Goal: Ask a question: Seek information or help from site administrators or community

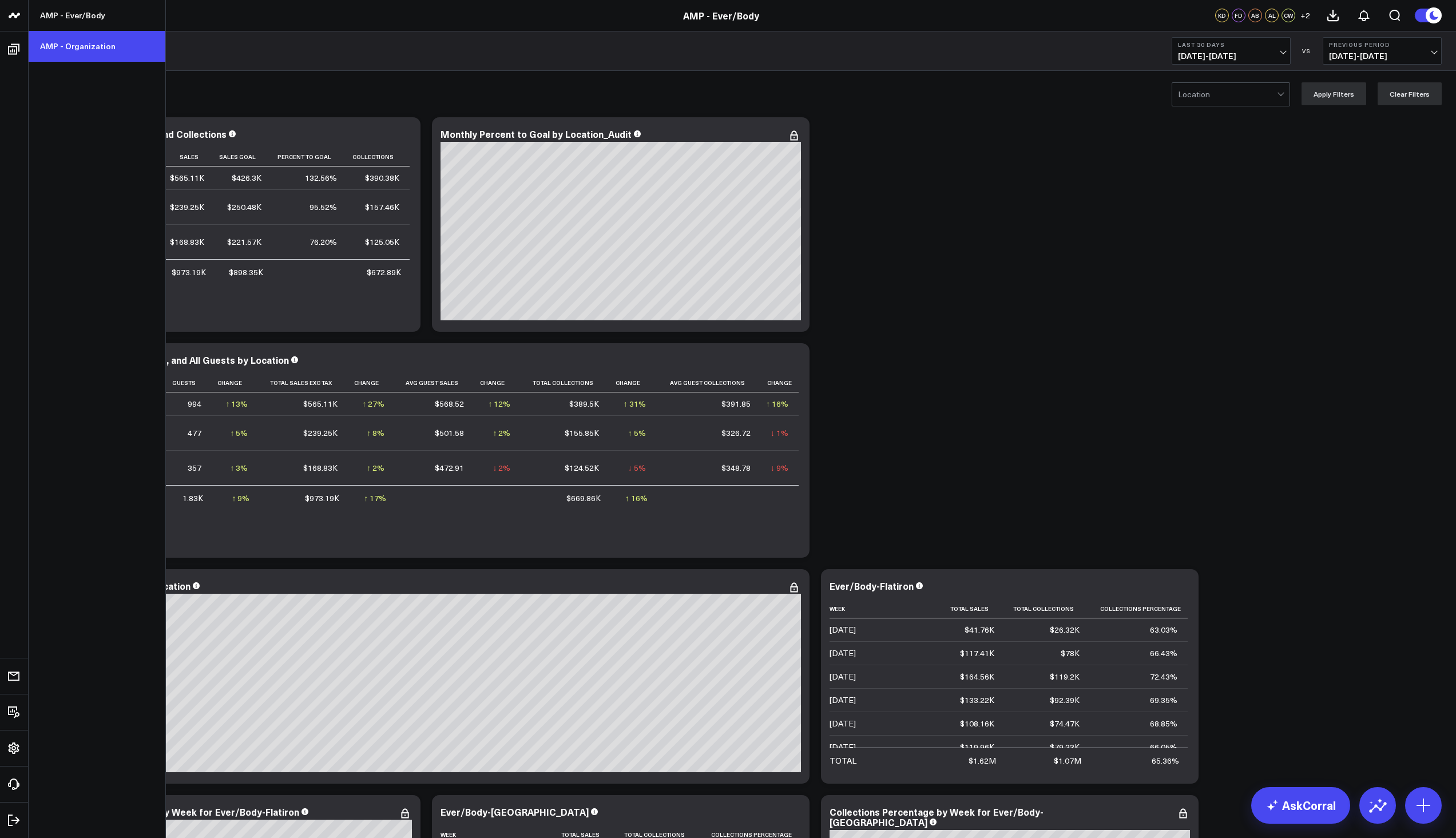
click at [57, 42] on link "AMP - Organization" at bounding box center [97, 46] width 136 height 31
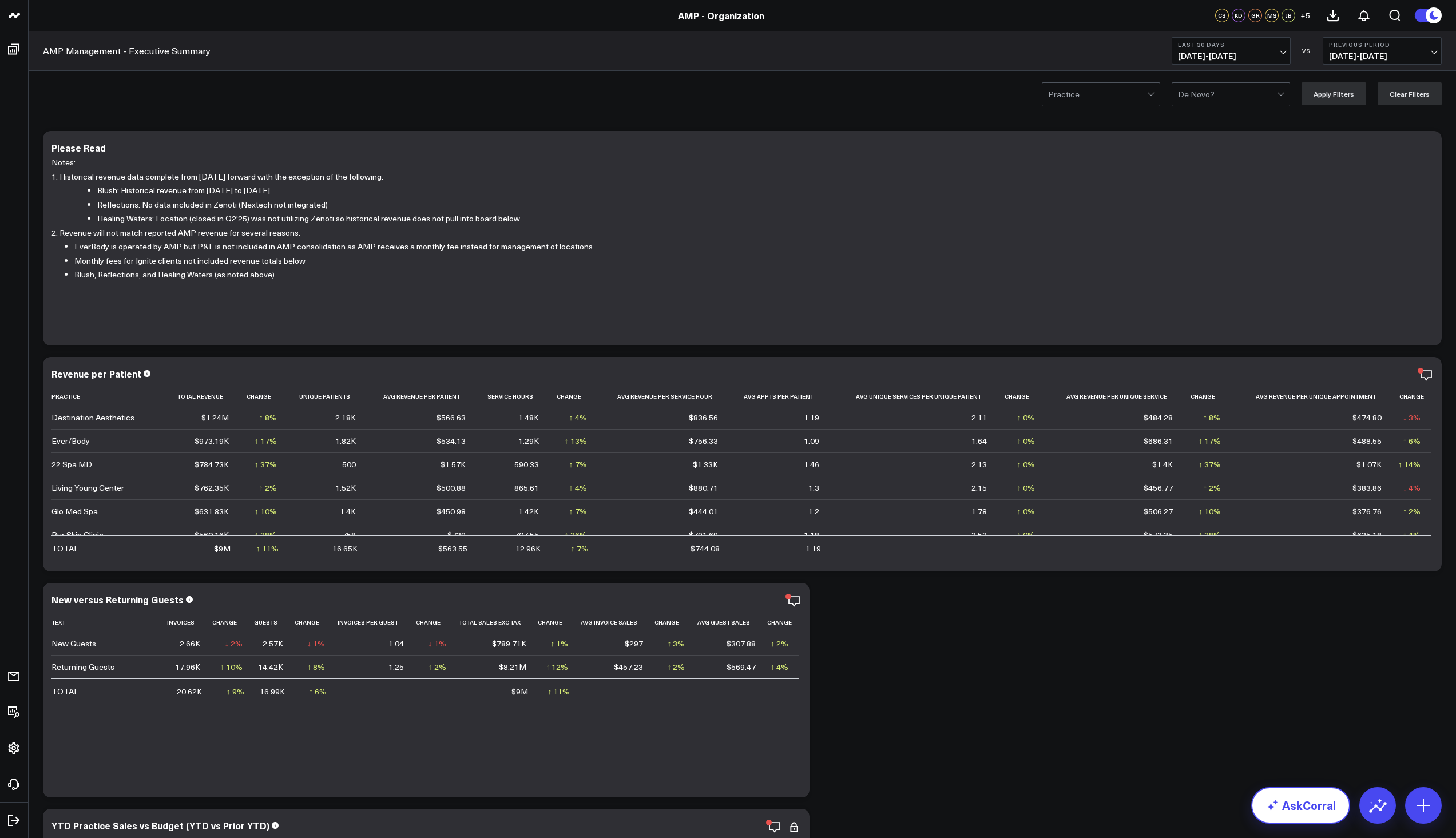
click at [1304, 818] on link "AskCorral" at bounding box center [1301, 805] width 99 height 37
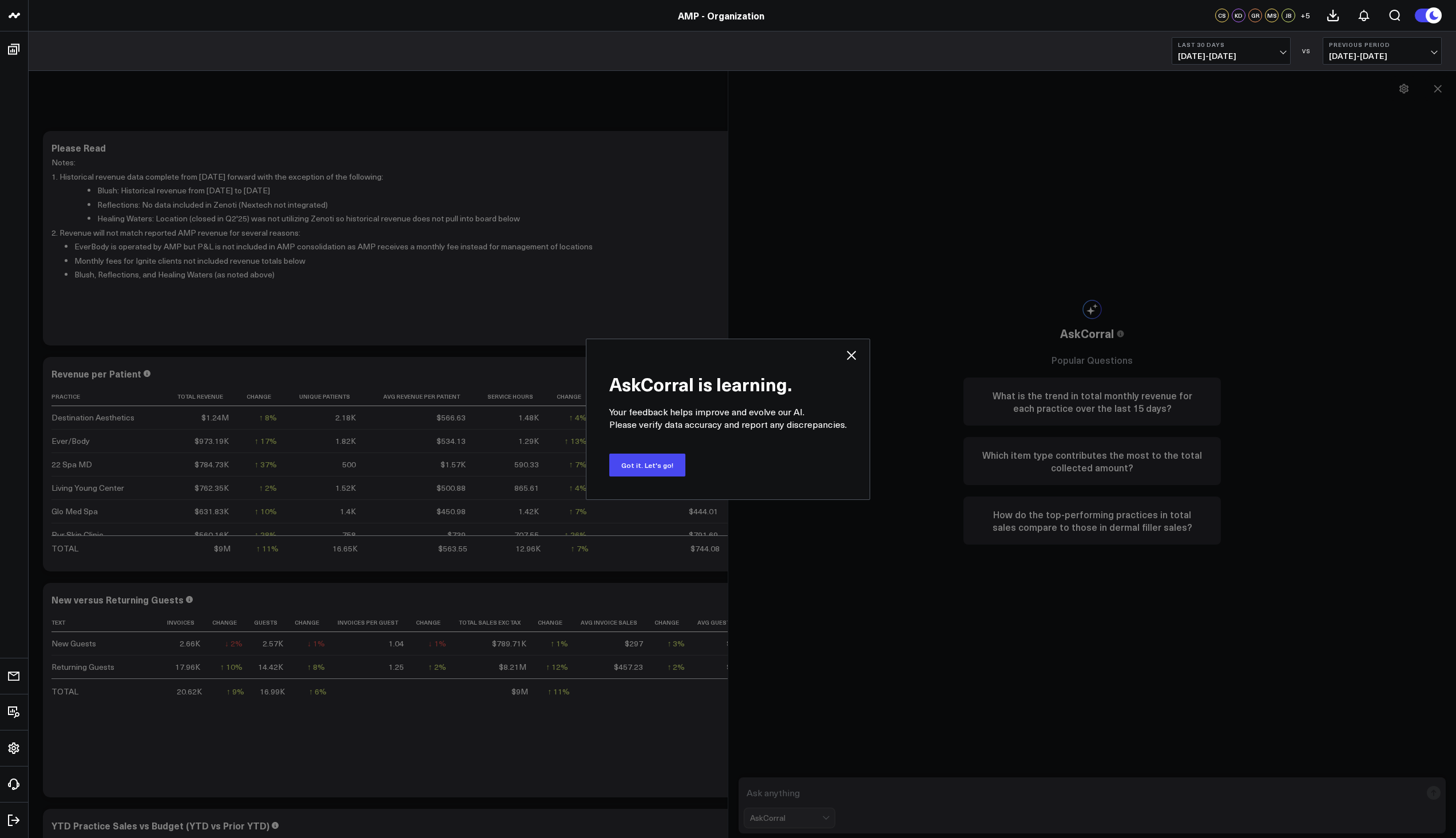
click at [851, 353] on icon at bounding box center [851, 355] width 14 height 14
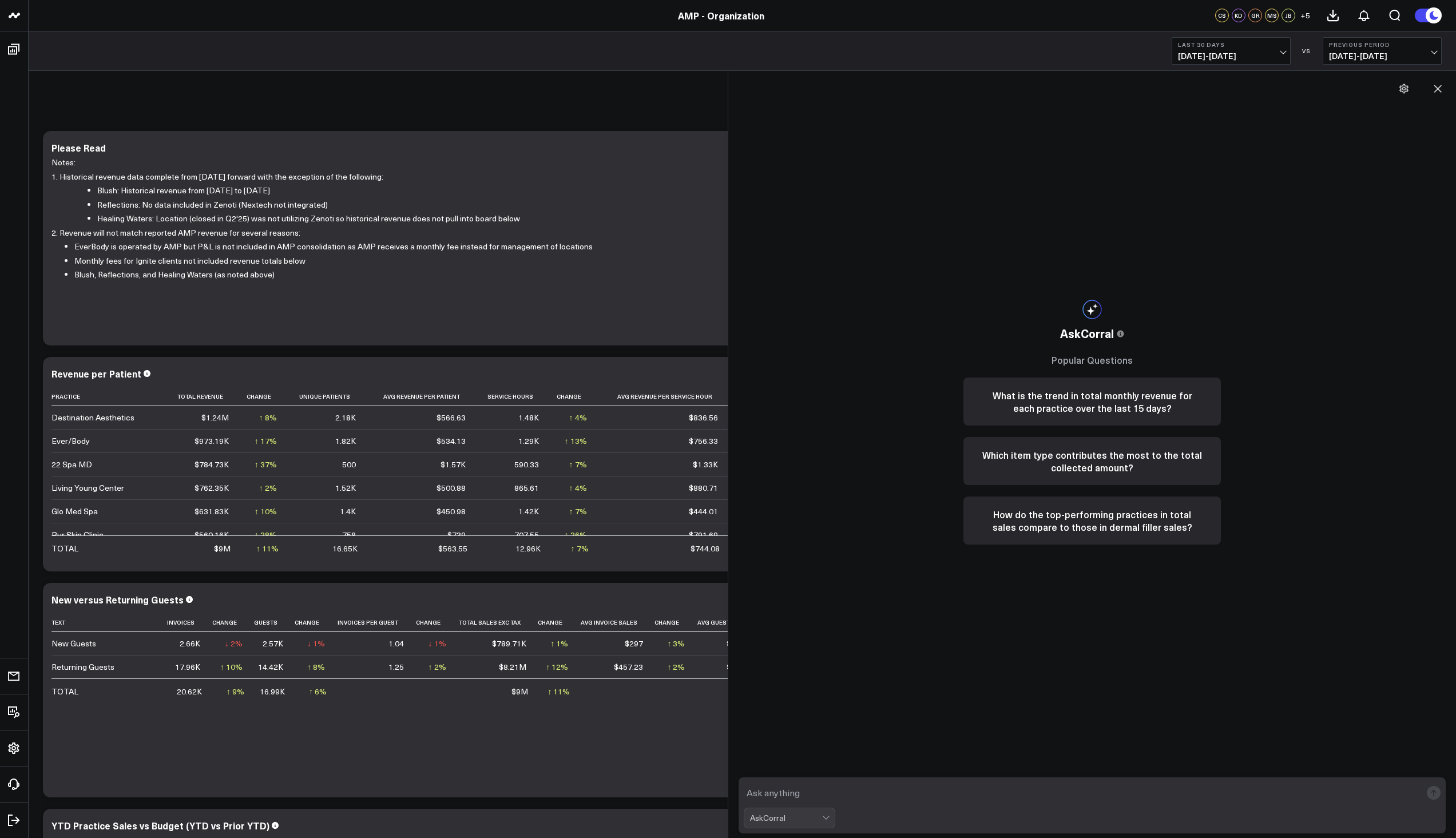
click at [905, 796] on textarea at bounding box center [1082, 793] width 677 height 21
type textarea "Total patients seen by each practice for the month of September"
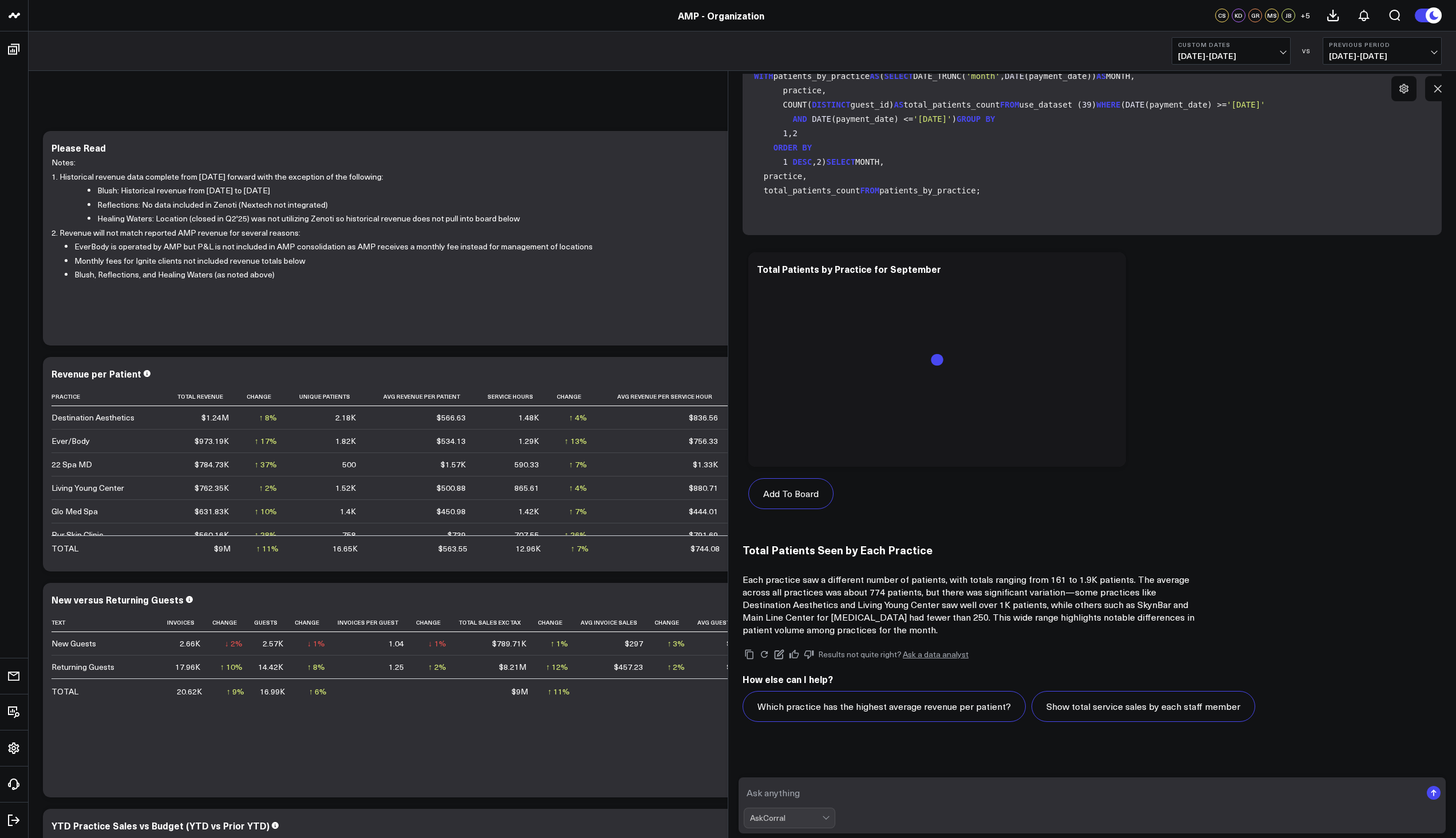
scroll to position [269, 0]
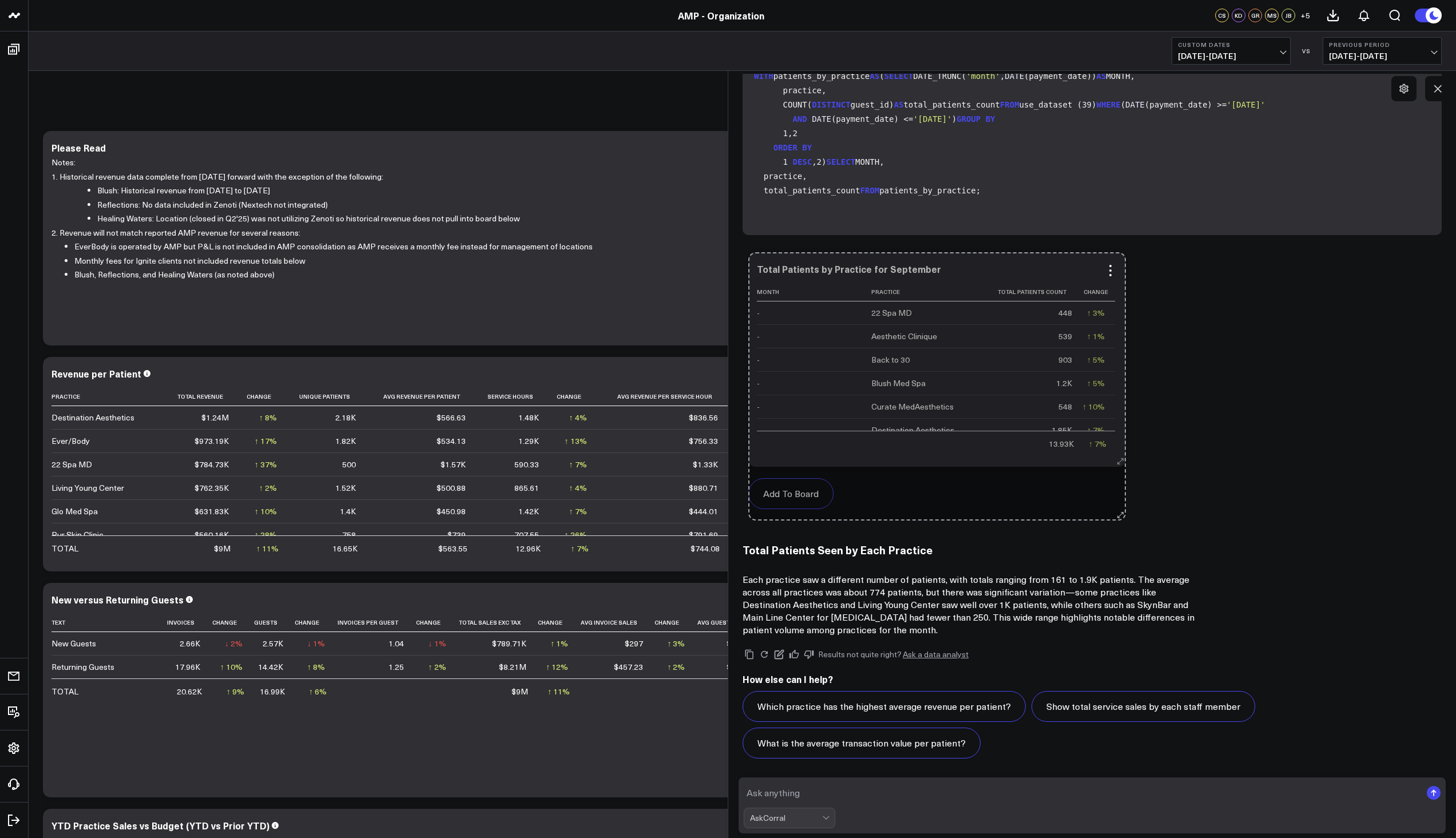
click at [1119, 457] on icon at bounding box center [1120, 461] width 9 height 9
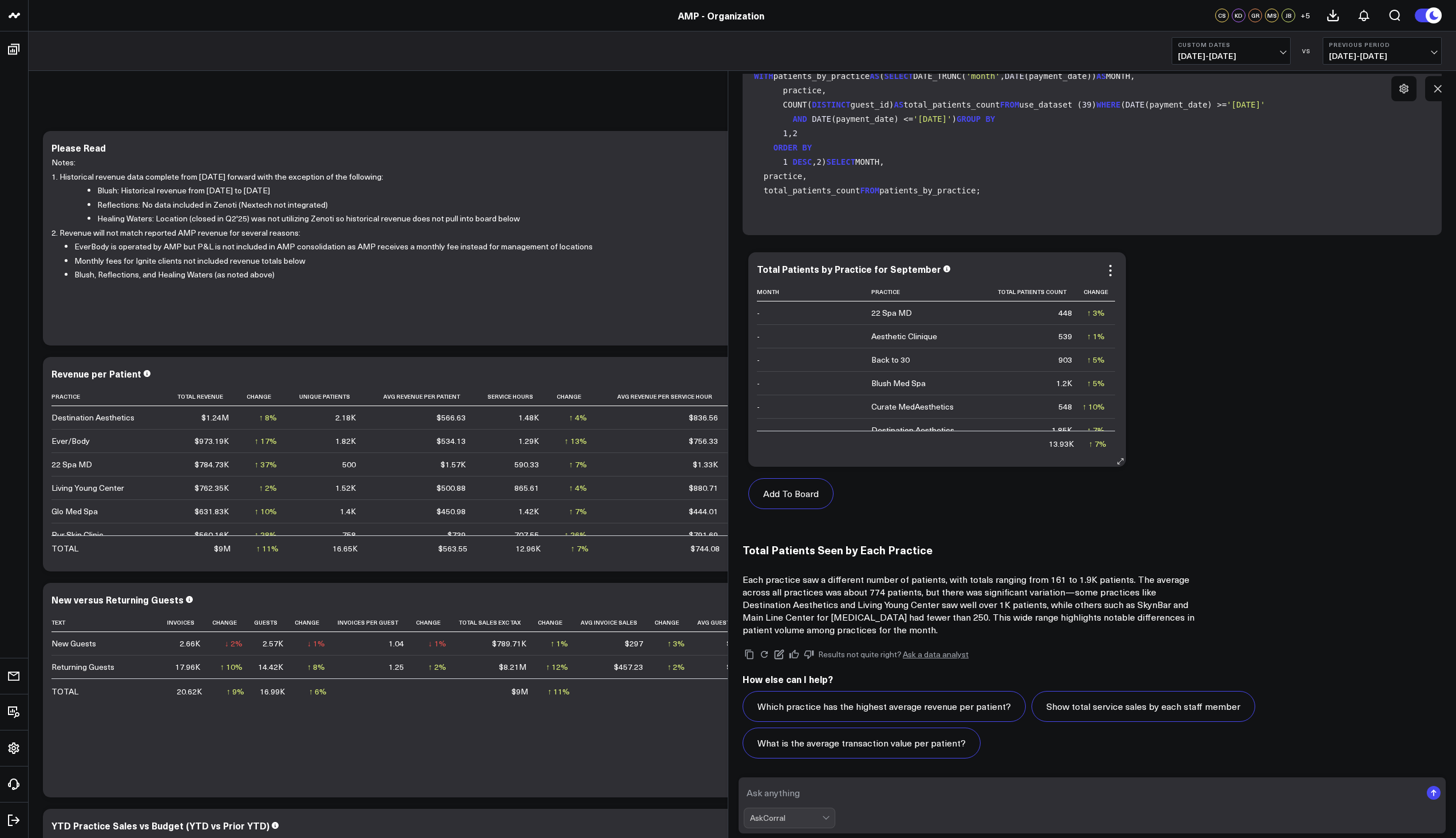
click at [1120, 457] on icon at bounding box center [1120, 461] width 9 height 9
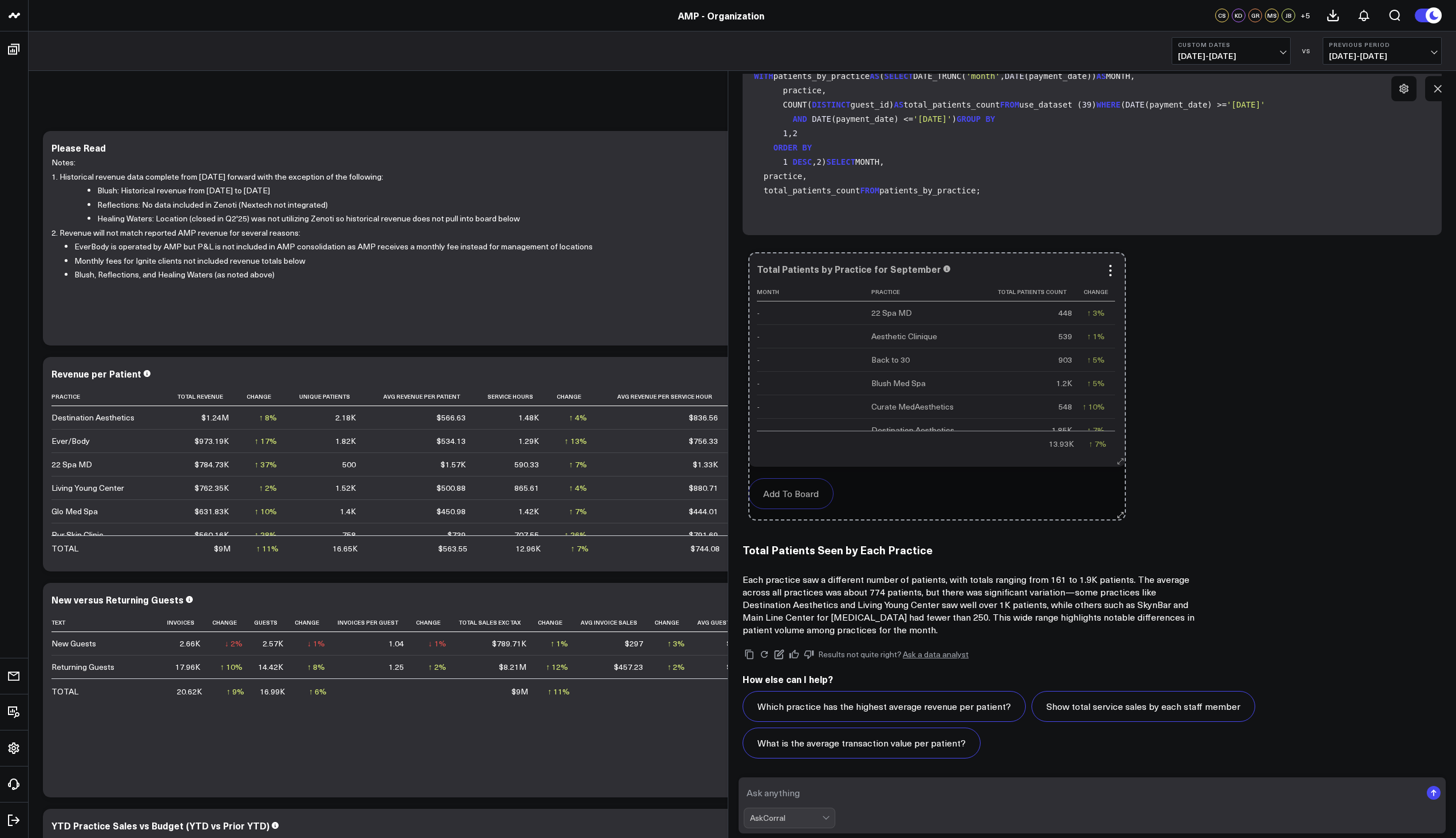
click at [1120, 459] on icon at bounding box center [1120, 461] width 5 height 5
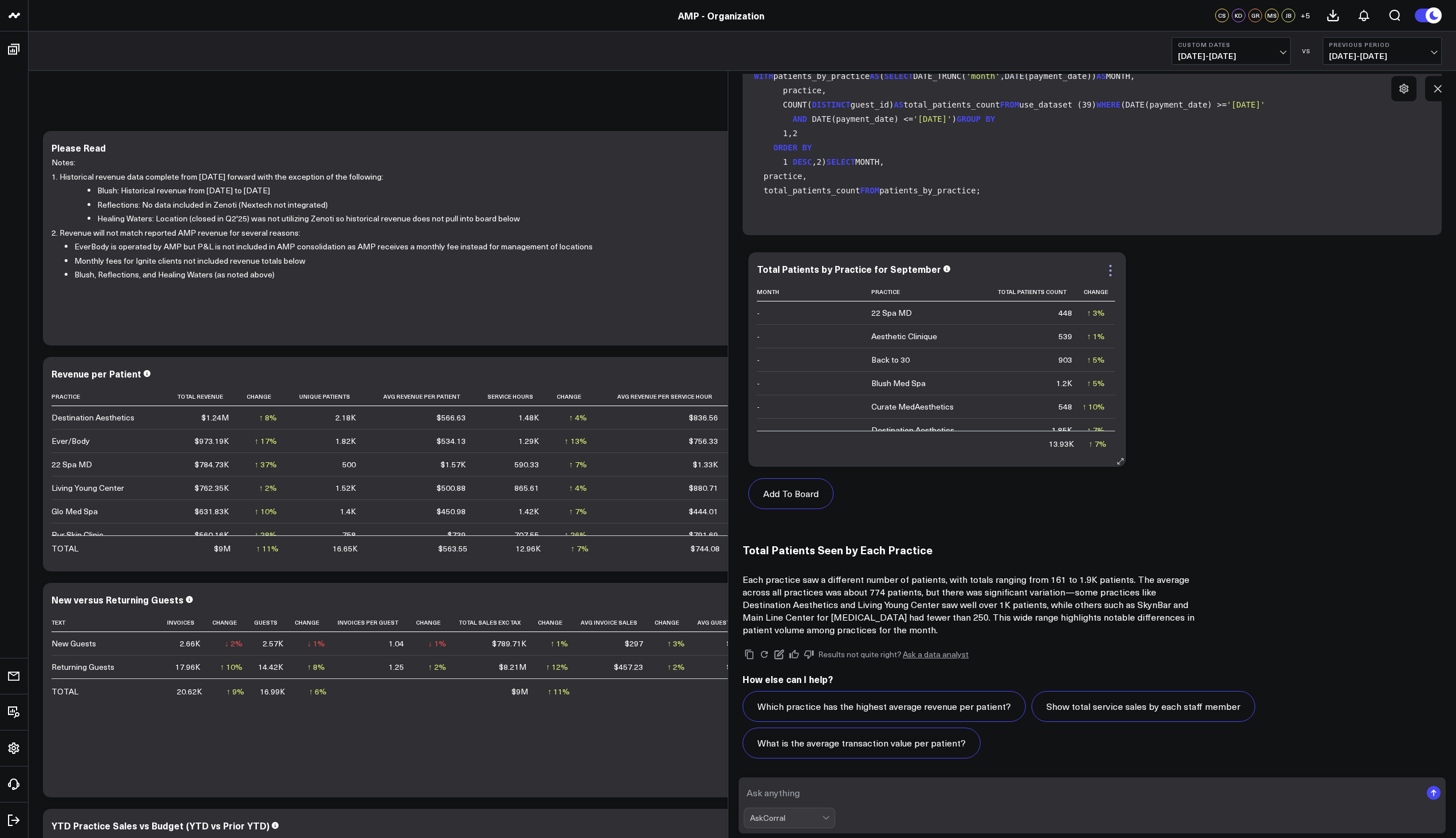
click at [1114, 264] on icon at bounding box center [1111, 270] width 14 height 14
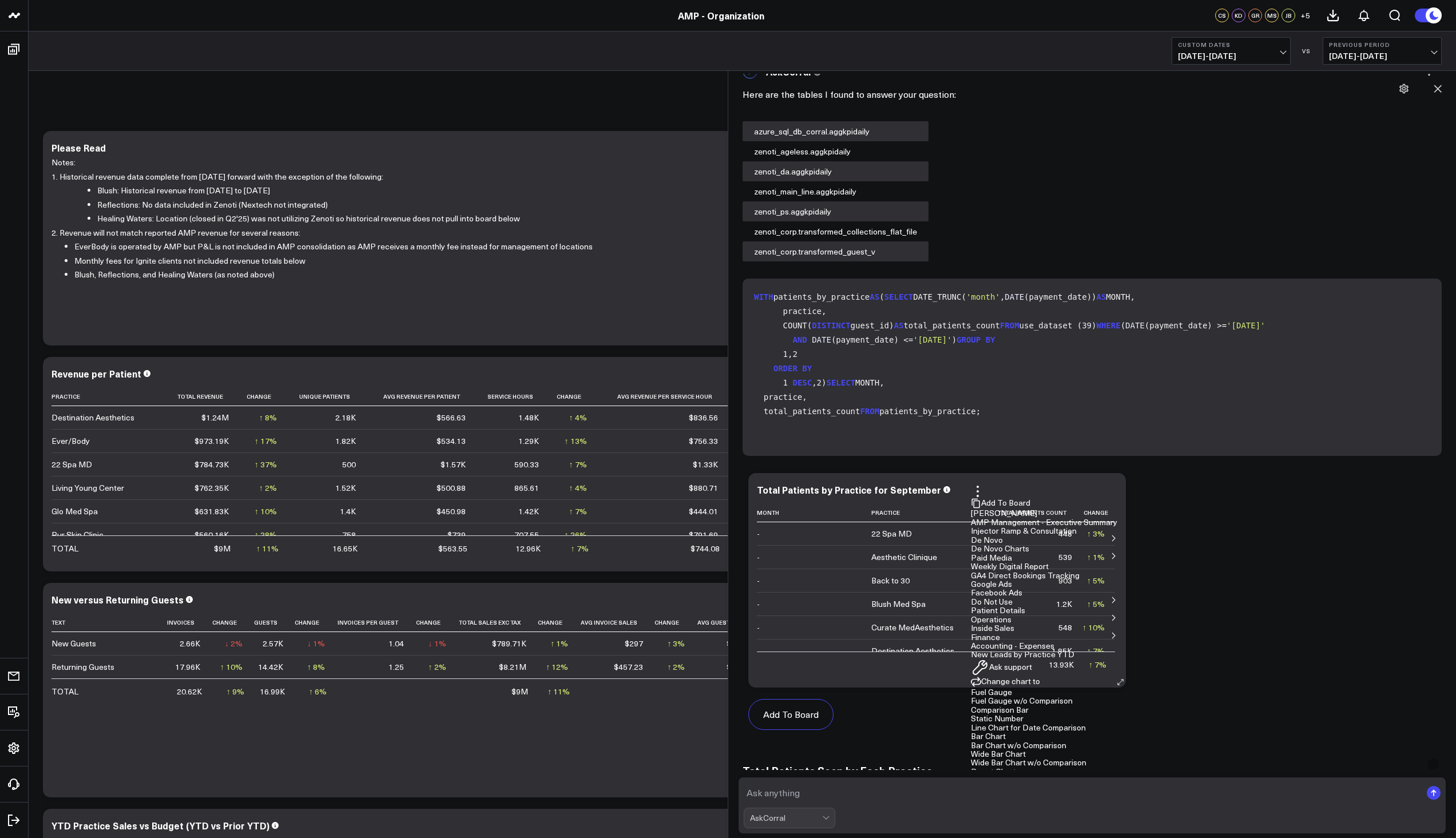
scroll to position [114, 0]
click at [1122, 683] on icon at bounding box center [1120, 682] width 9 height 9
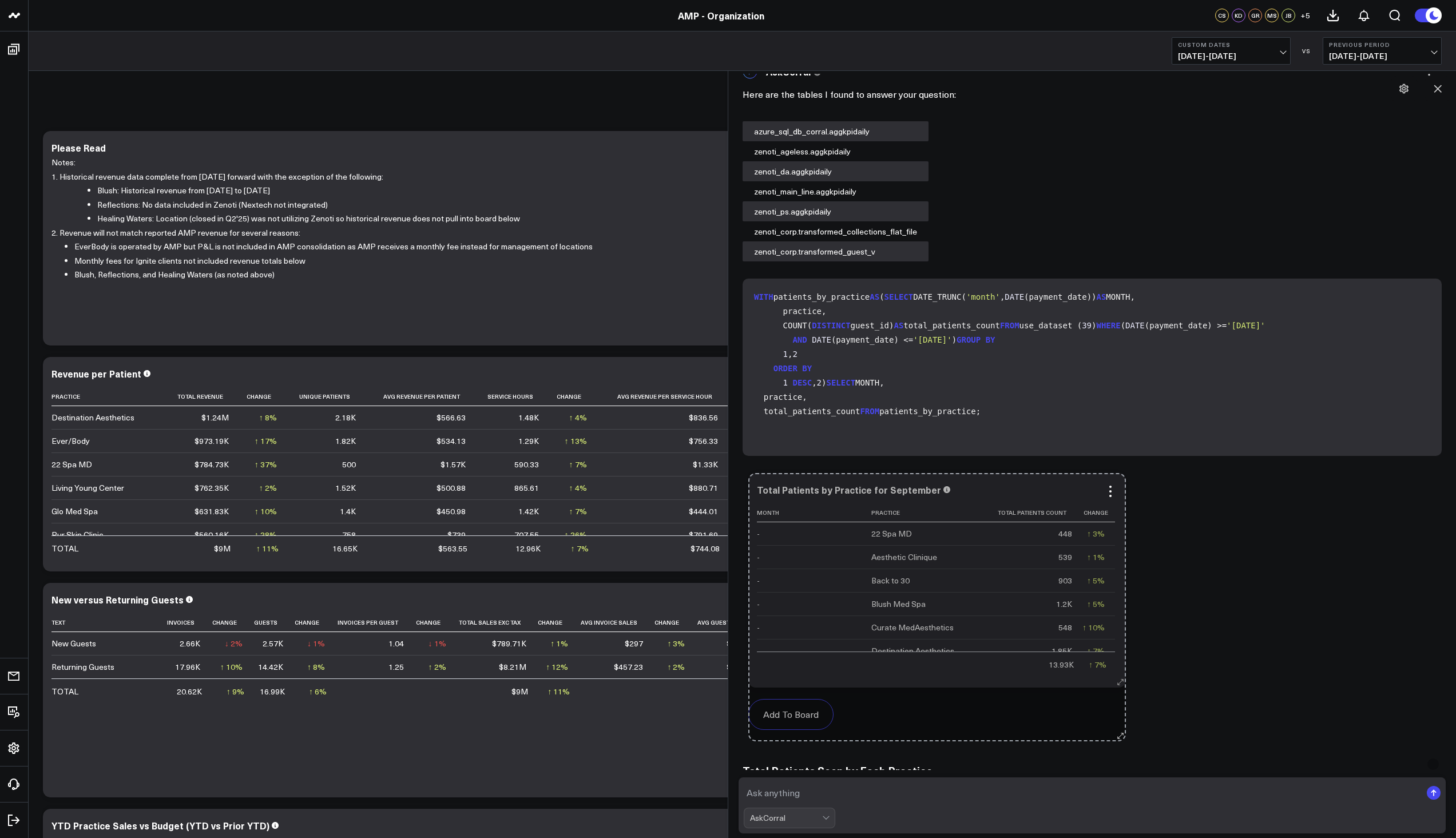
click at [1122, 683] on icon at bounding box center [1120, 682] width 9 height 9
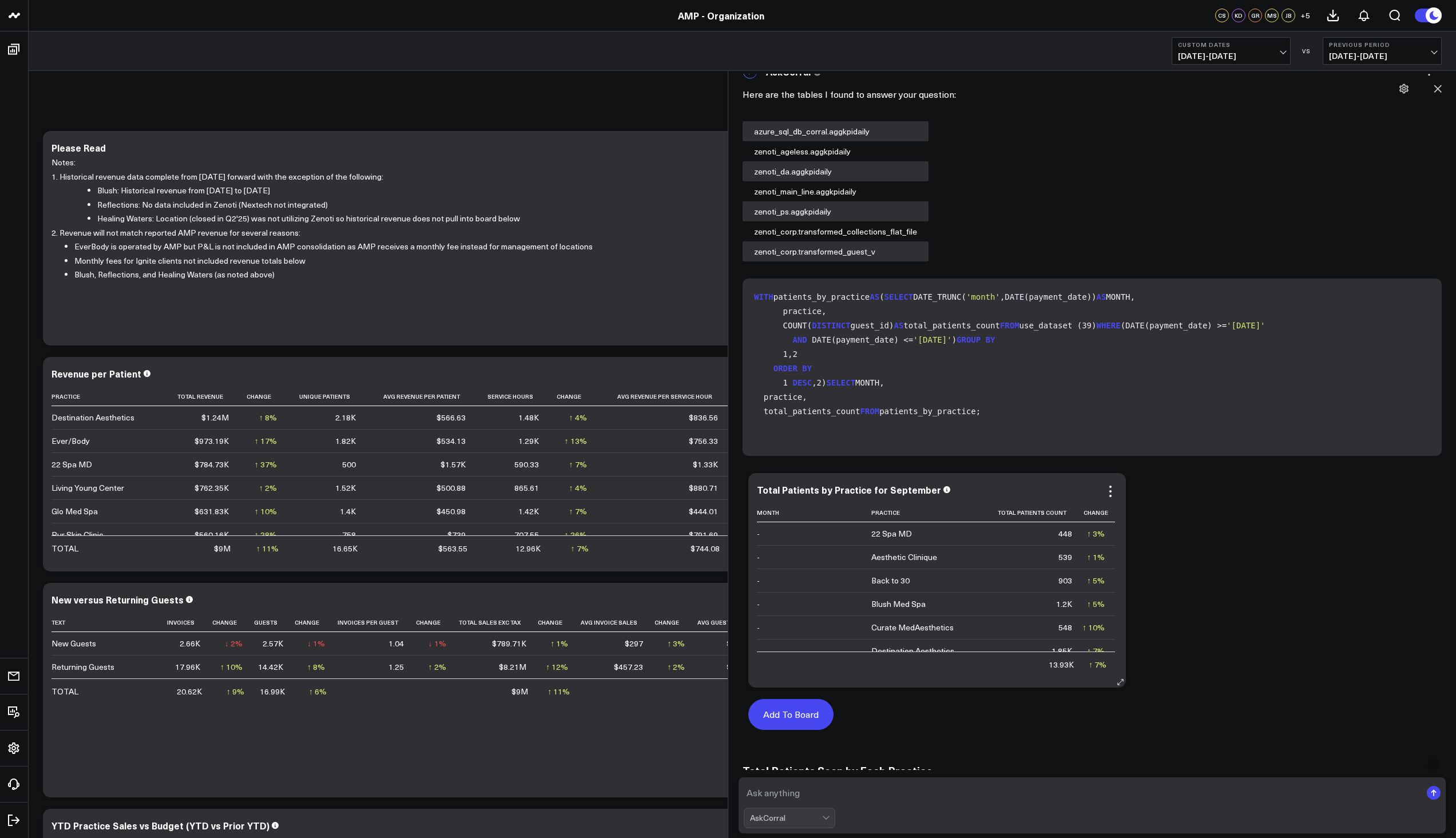
click at [798, 713] on button "Add To Board" at bounding box center [791, 715] width 85 height 31
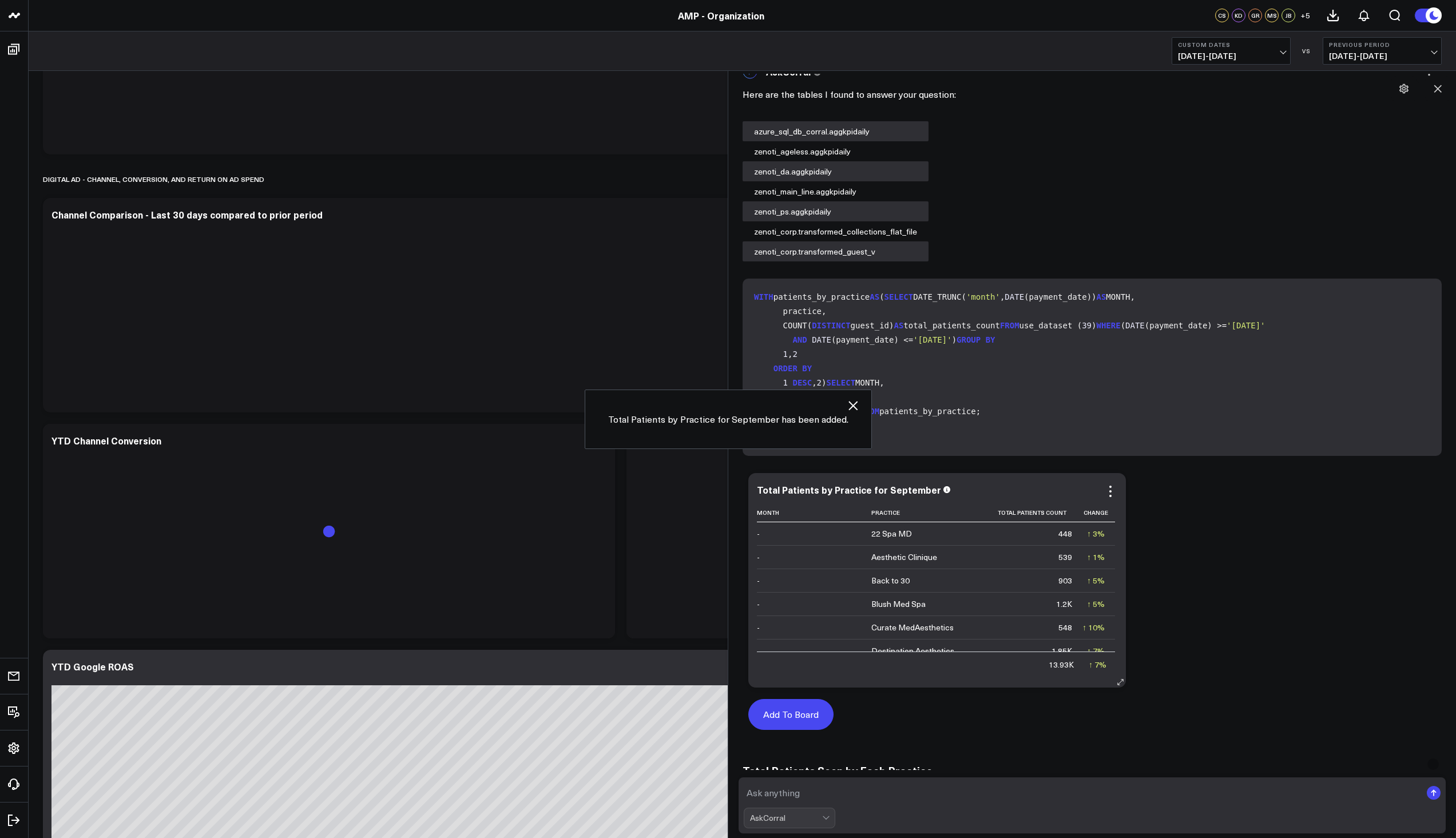
scroll to position [7035, 0]
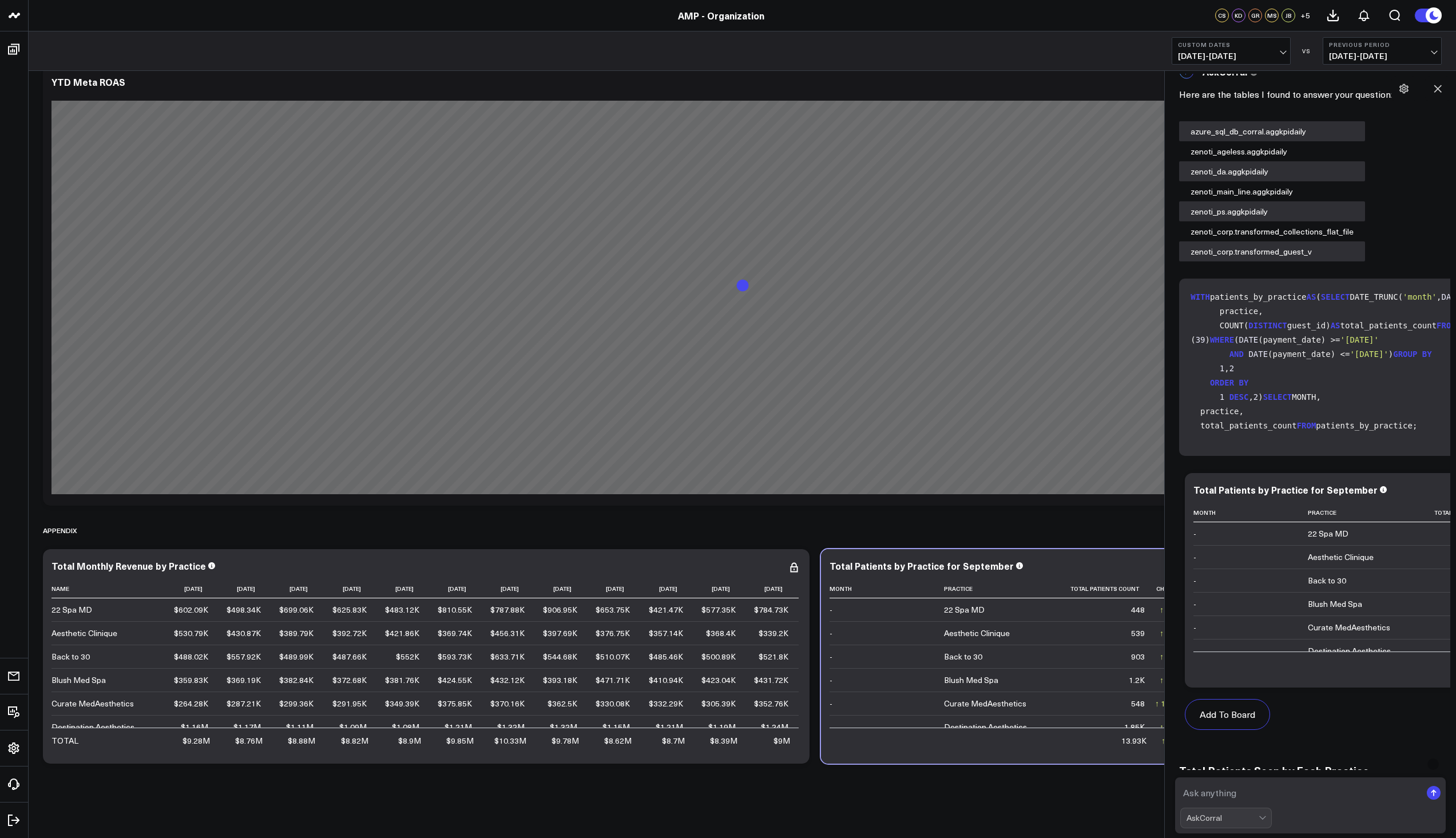
scroll to position [143, 0]
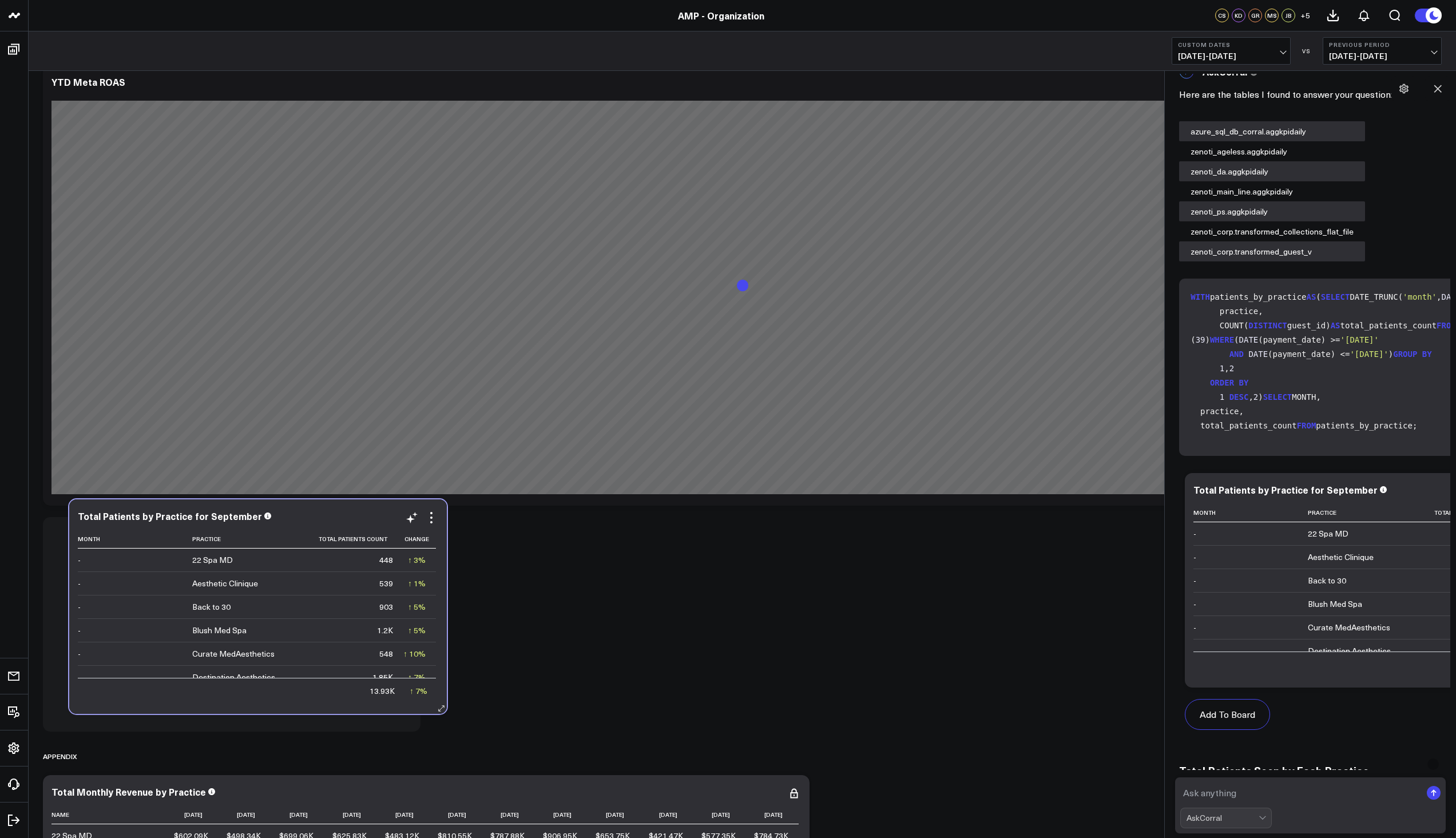
drag, startPoint x: 1039, startPoint y: 566, endPoint x: 288, endPoint y: 516, distance: 752.7
click at [288, 516] on div "Total Patients by Practice for September" at bounding box center [258, 515] width 360 height 10
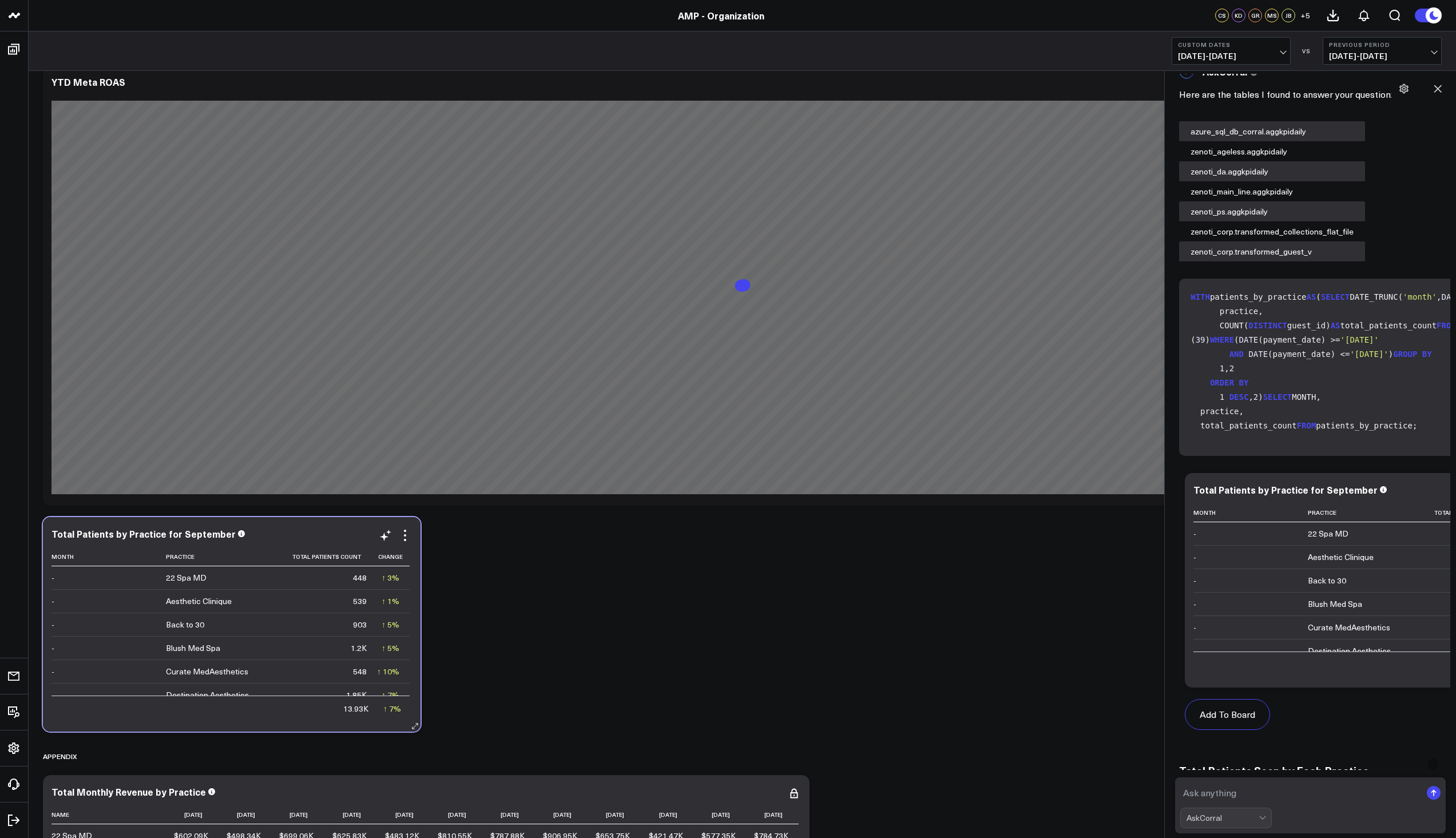
click at [404, 535] on icon at bounding box center [405, 535] width 14 height 14
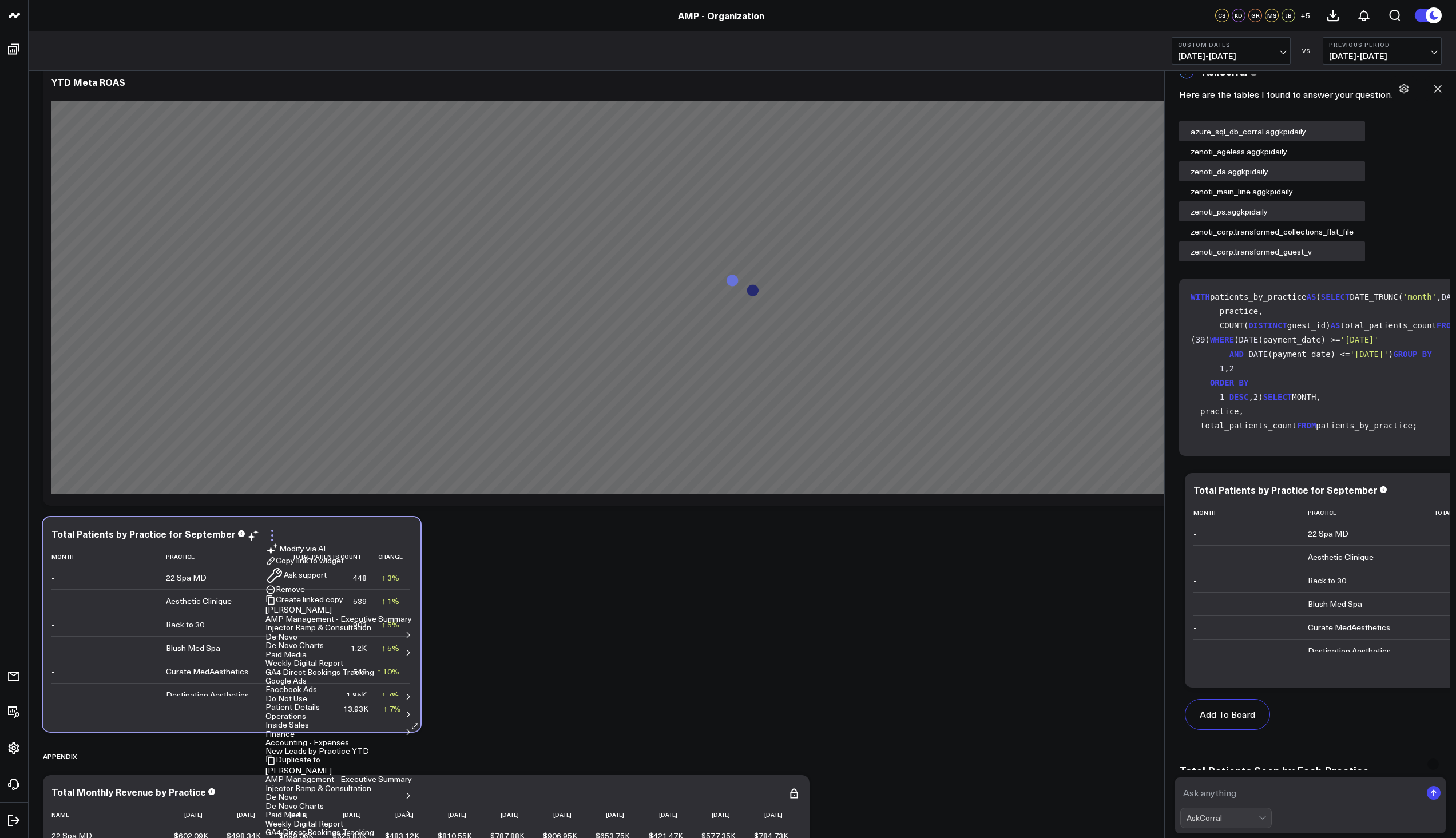
click at [279, 532] on icon at bounding box center [272, 535] width 14 height 14
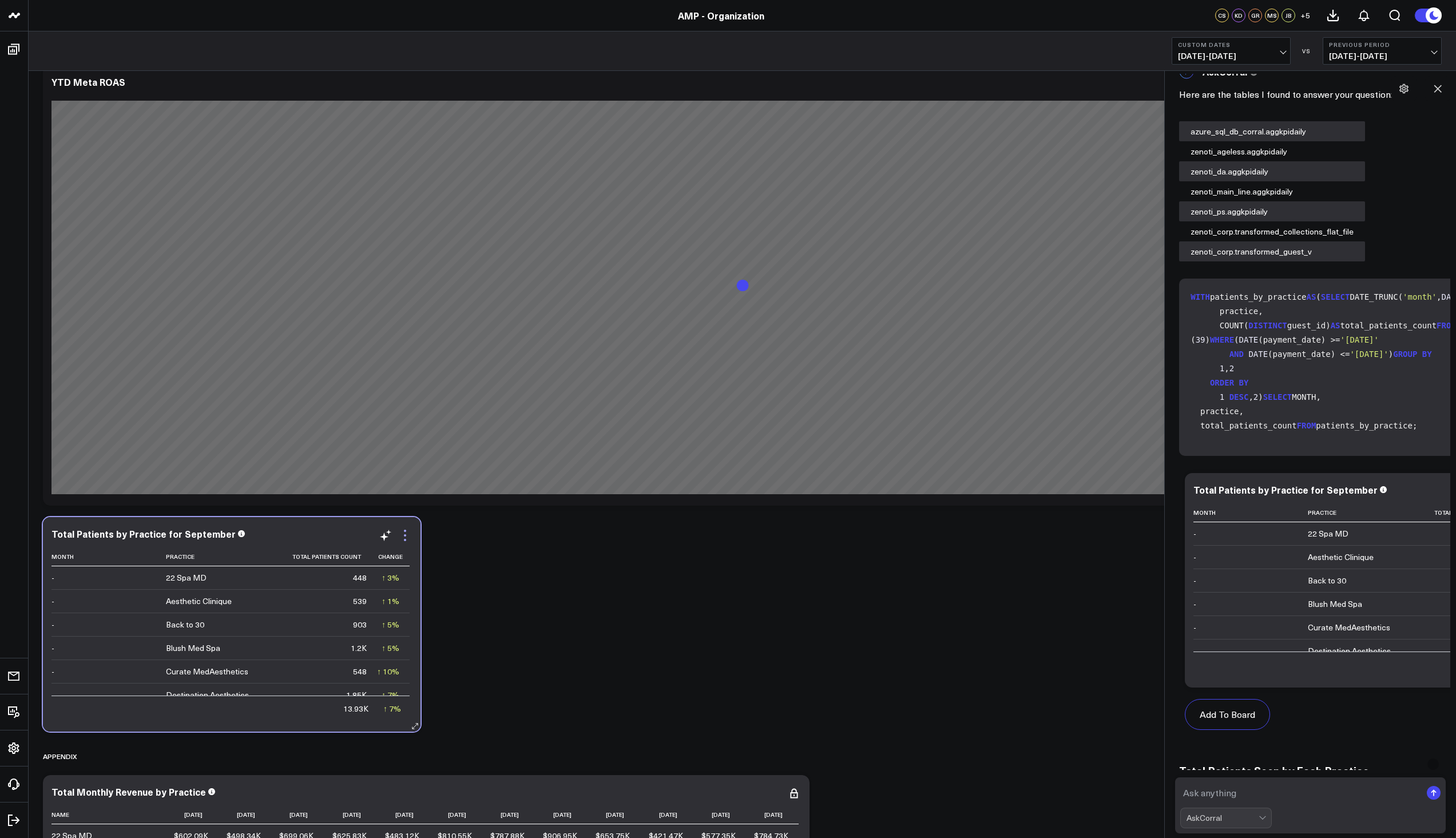
click at [406, 532] on icon at bounding box center [405, 535] width 14 height 14
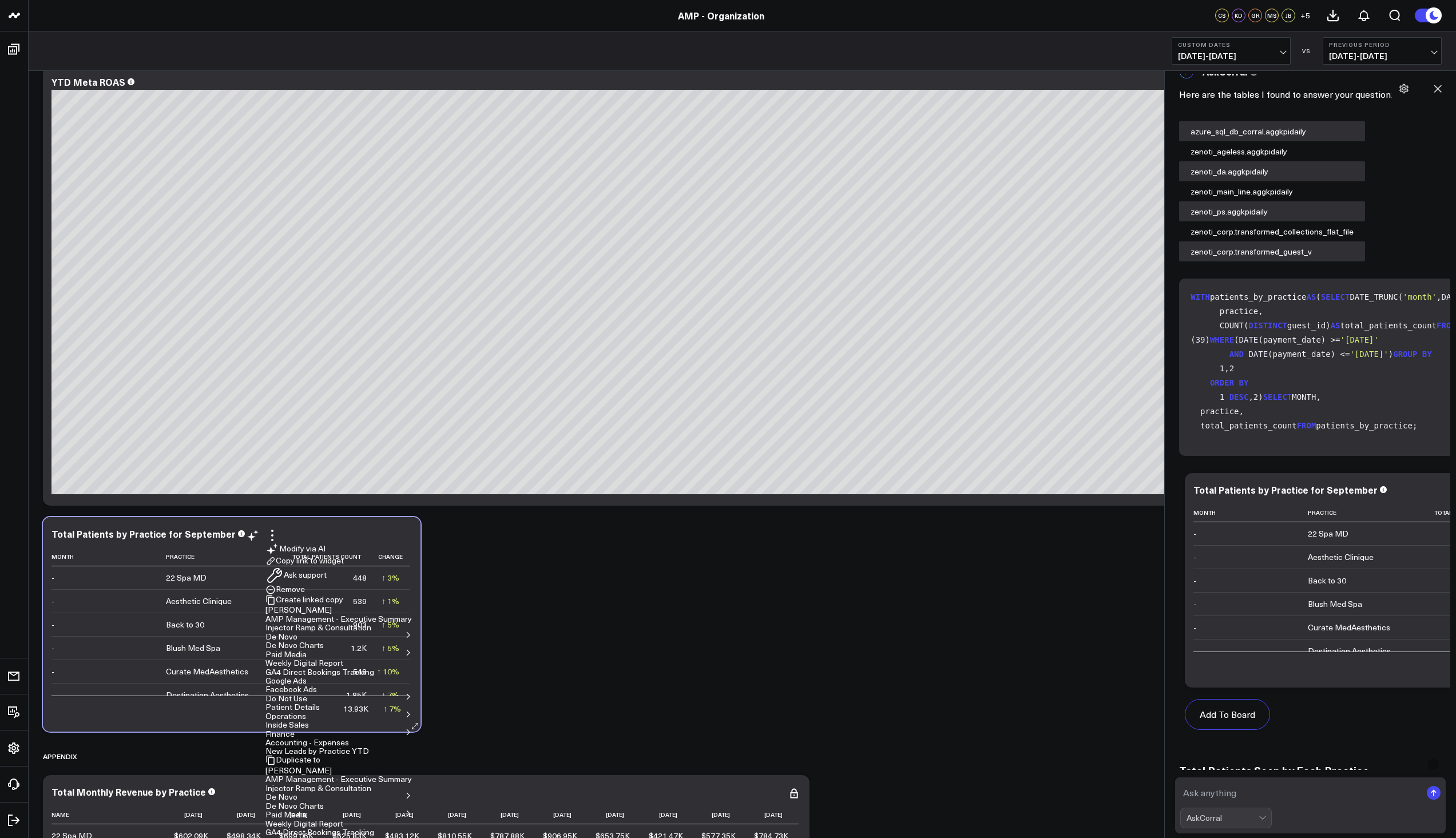
scroll to position [7024, 0]
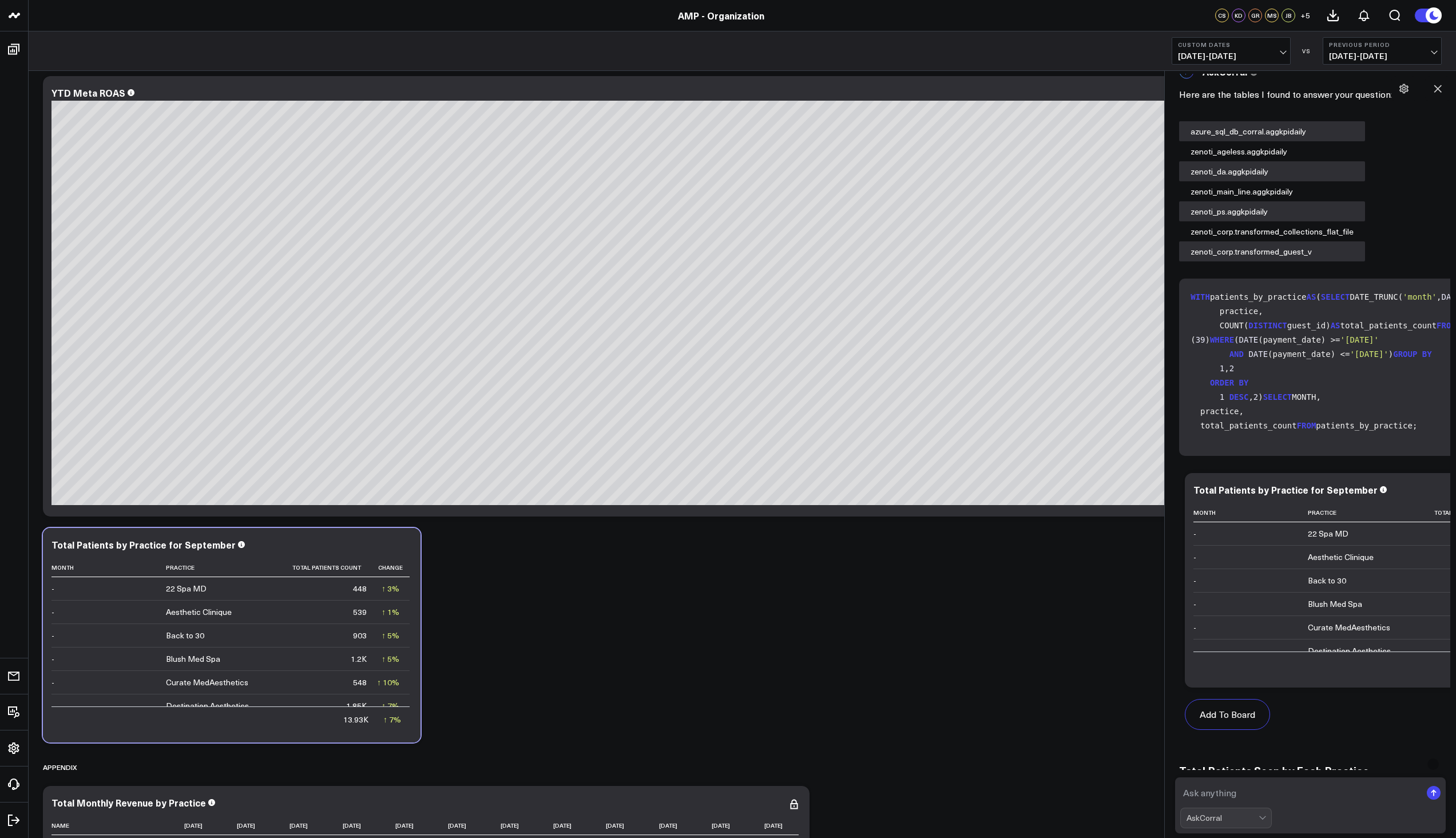
scroll to position [0, 0]
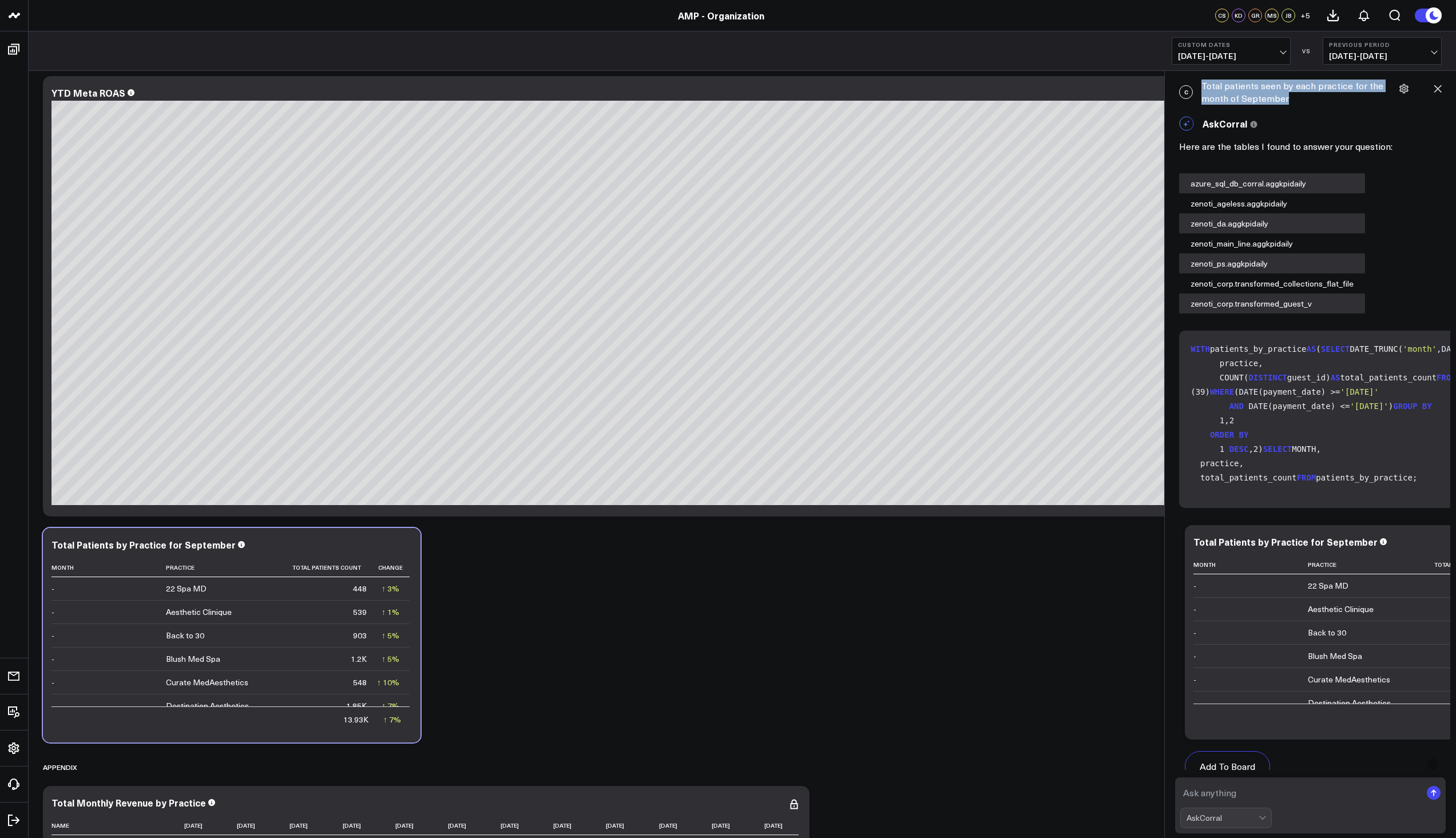
drag, startPoint x: 1202, startPoint y: 83, endPoint x: 1291, endPoint y: 102, distance: 91.0
click at [1291, 102] on div "C Total patients seen by each practice for the month of September" at bounding box center [1310, 92] width 280 height 37
copy div "Total patients seen by each practice for the month of September"
click at [1254, 789] on textarea at bounding box center [1301, 793] width 241 height 21
paste textarea "Total patients seen by each practice for the month of September"
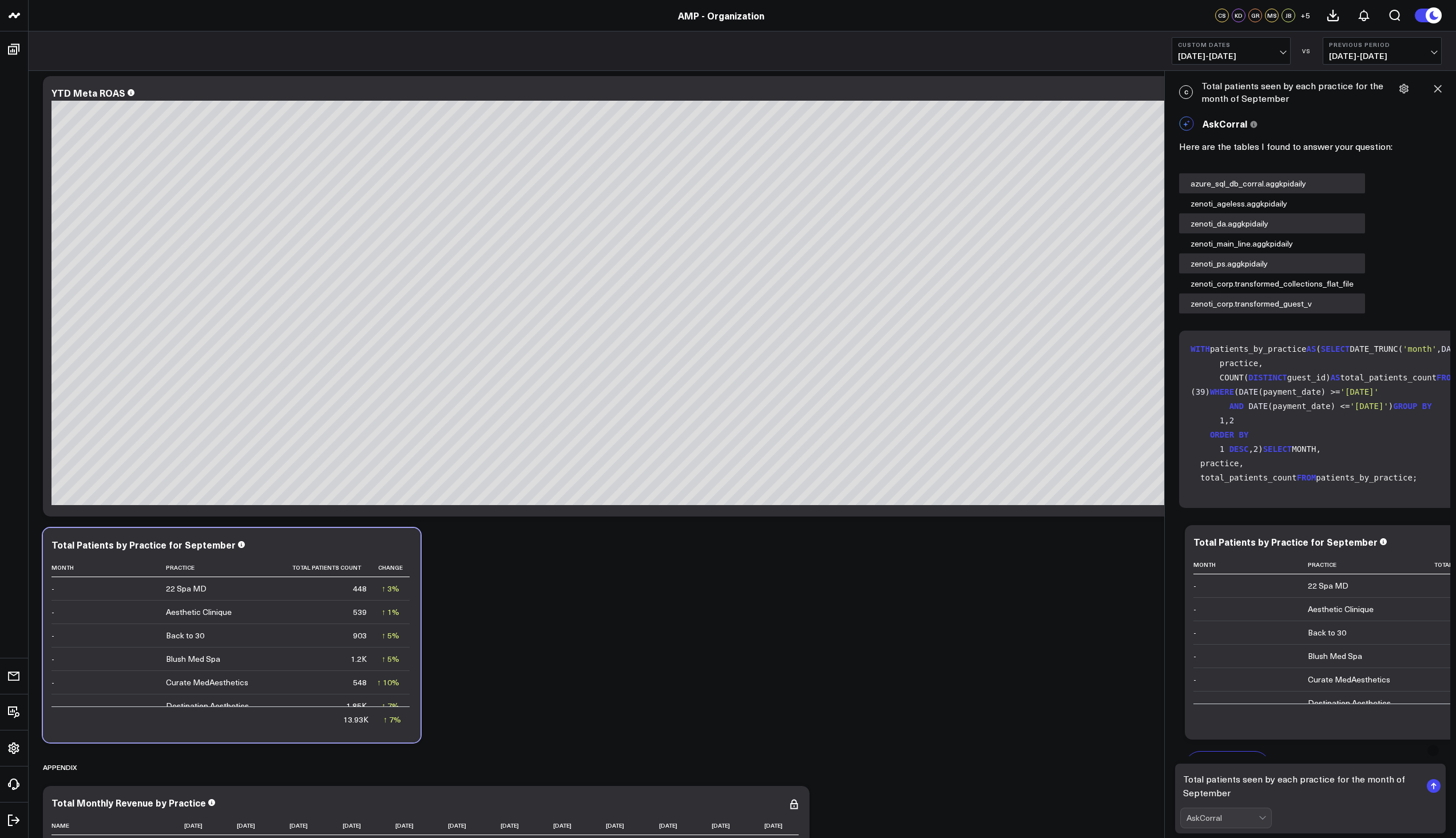
drag, startPoint x: 1230, startPoint y: 790, endPoint x: 1332, endPoint y: 773, distance: 103.4
click at [1332, 773] on textarea "Total patients seen by each practice for the month of September" at bounding box center [1301, 786] width 241 height 34
type textarea "Total patients seen by each practice from [DATE] through [DATE]"
click at [1436, 779] on rect "submit" at bounding box center [1434, 786] width 14 height 14
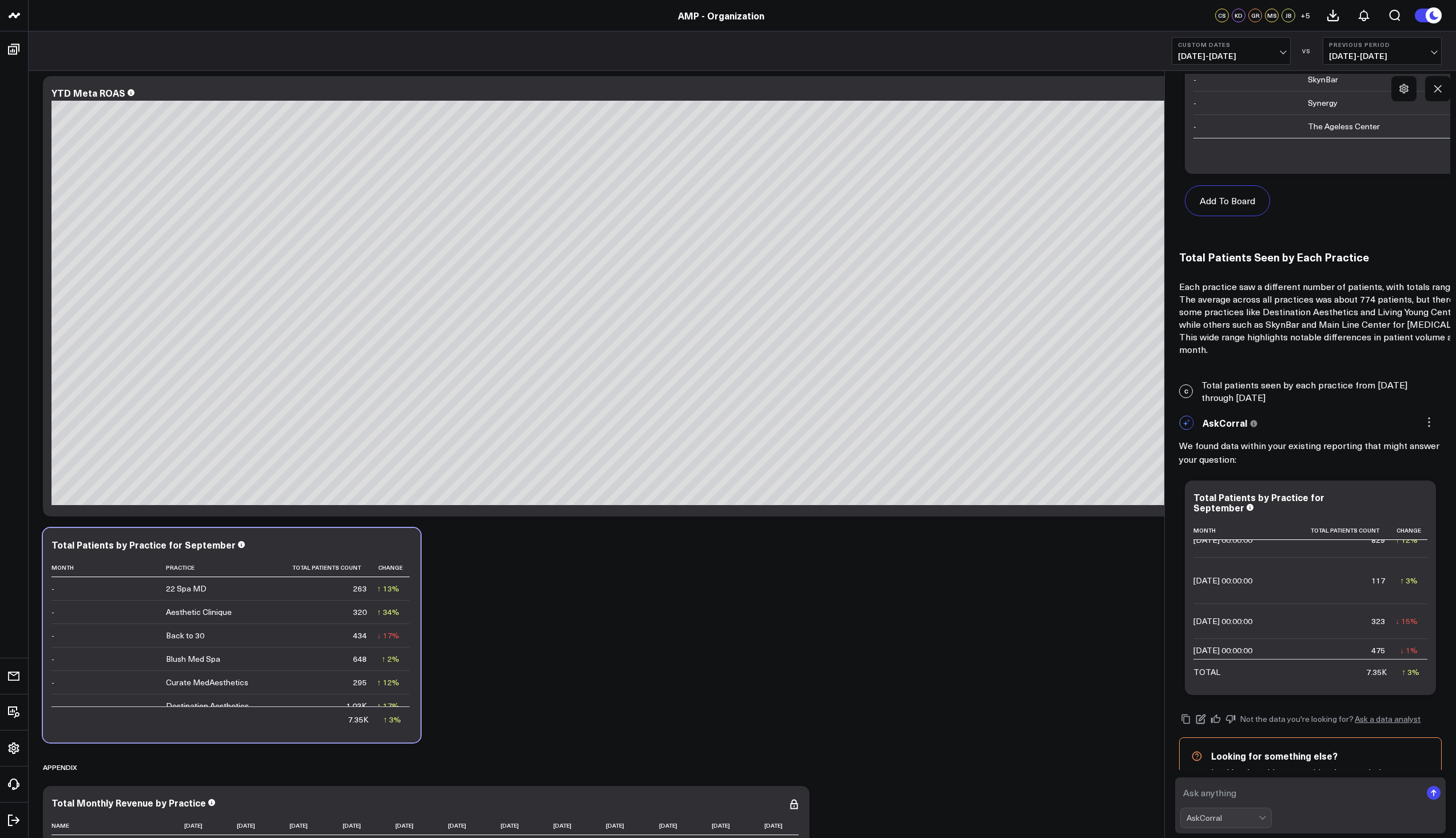
scroll to position [682, 0]
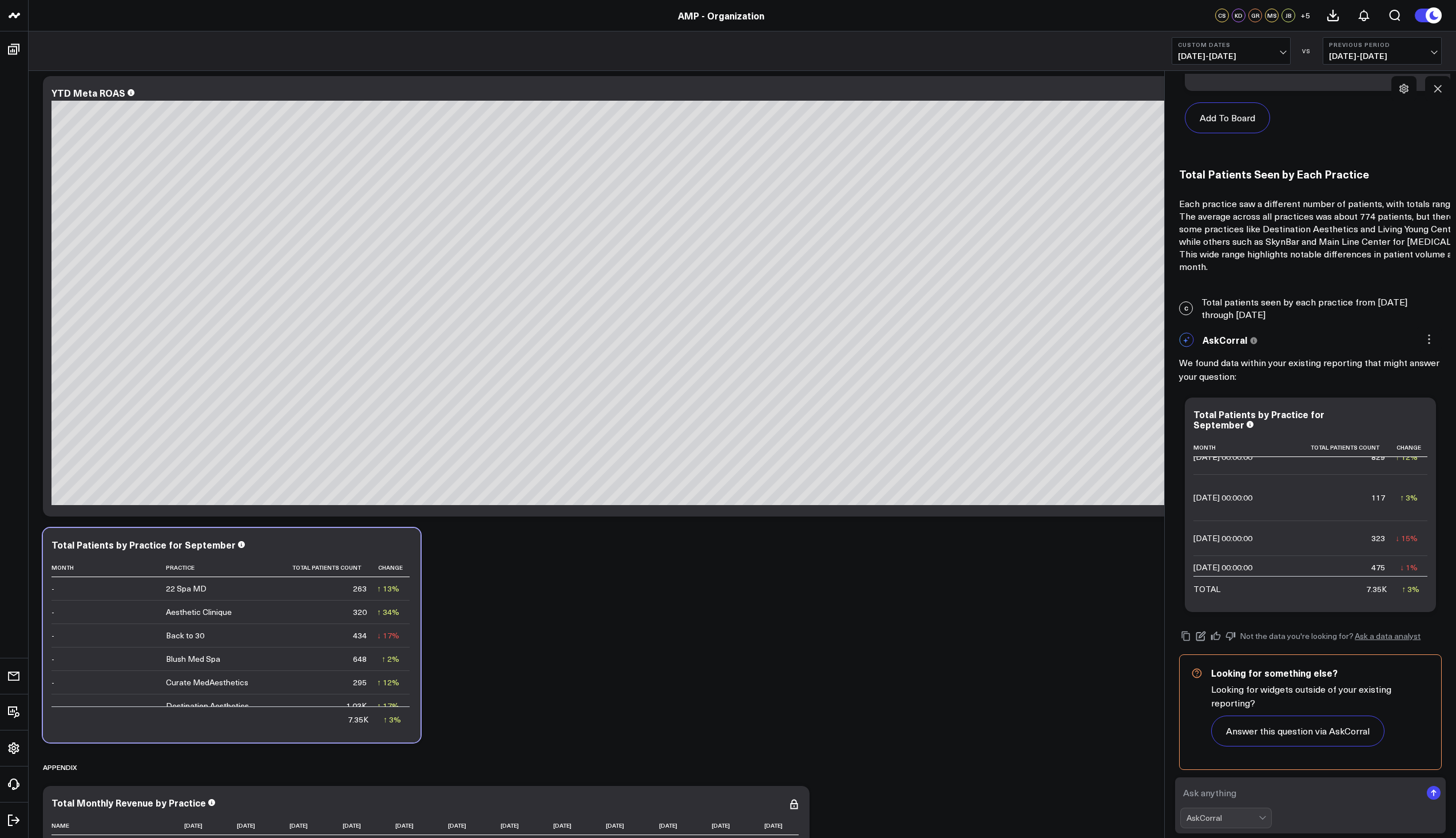
drag, startPoint x: 1205, startPoint y: 292, endPoint x: 1299, endPoint y: 310, distance: 95.7
click at [1299, 310] on div "C Total patients seen by each practice from [DATE] through [DATE]" at bounding box center [1310, 308] width 280 height 37
copy div "otal patients seen by each practice from [DATE] through [DATE]"
click at [1231, 785] on textarea at bounding box center [1301, 793] width 241 height 21
paste textarea "otal patients seen by each practice from [DATE] through [DATE]"
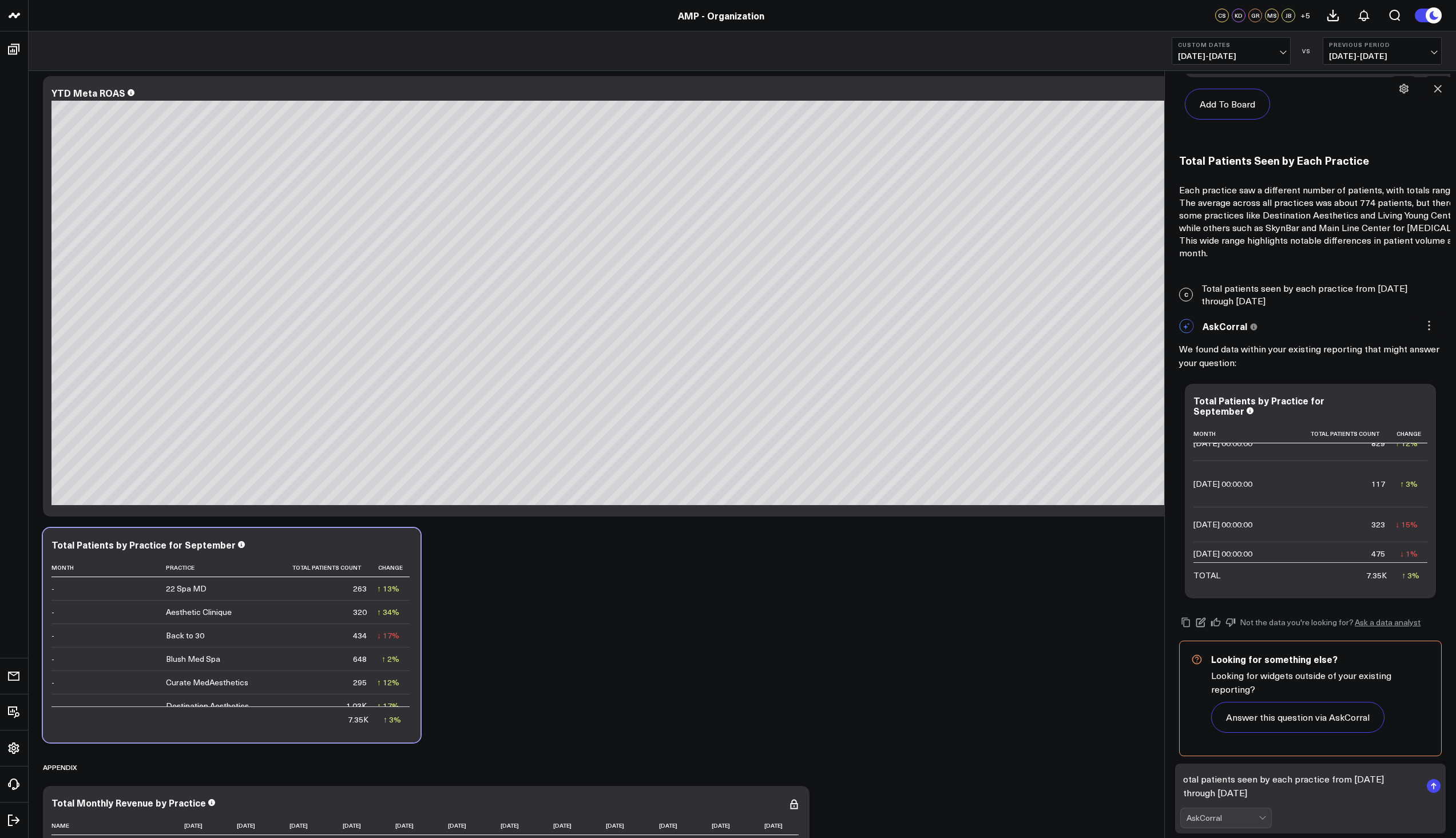
scroll to position [695, 0]
click at [1182, 776] on textarea "otal patients seen by each practice from [DATE] through [DATE]" at bounding box center [1301, 786] width 241 height 34
drag, startPoint x: 1277, startPoint y: 790, endPoint x: 1262, endPoint y: 774, distance: 21.9
click at [1262, 774] on textarea "Total patients seen by each practice from [DATE] through [DATE]" at bounding box center [1301, 786] width 241 height 34
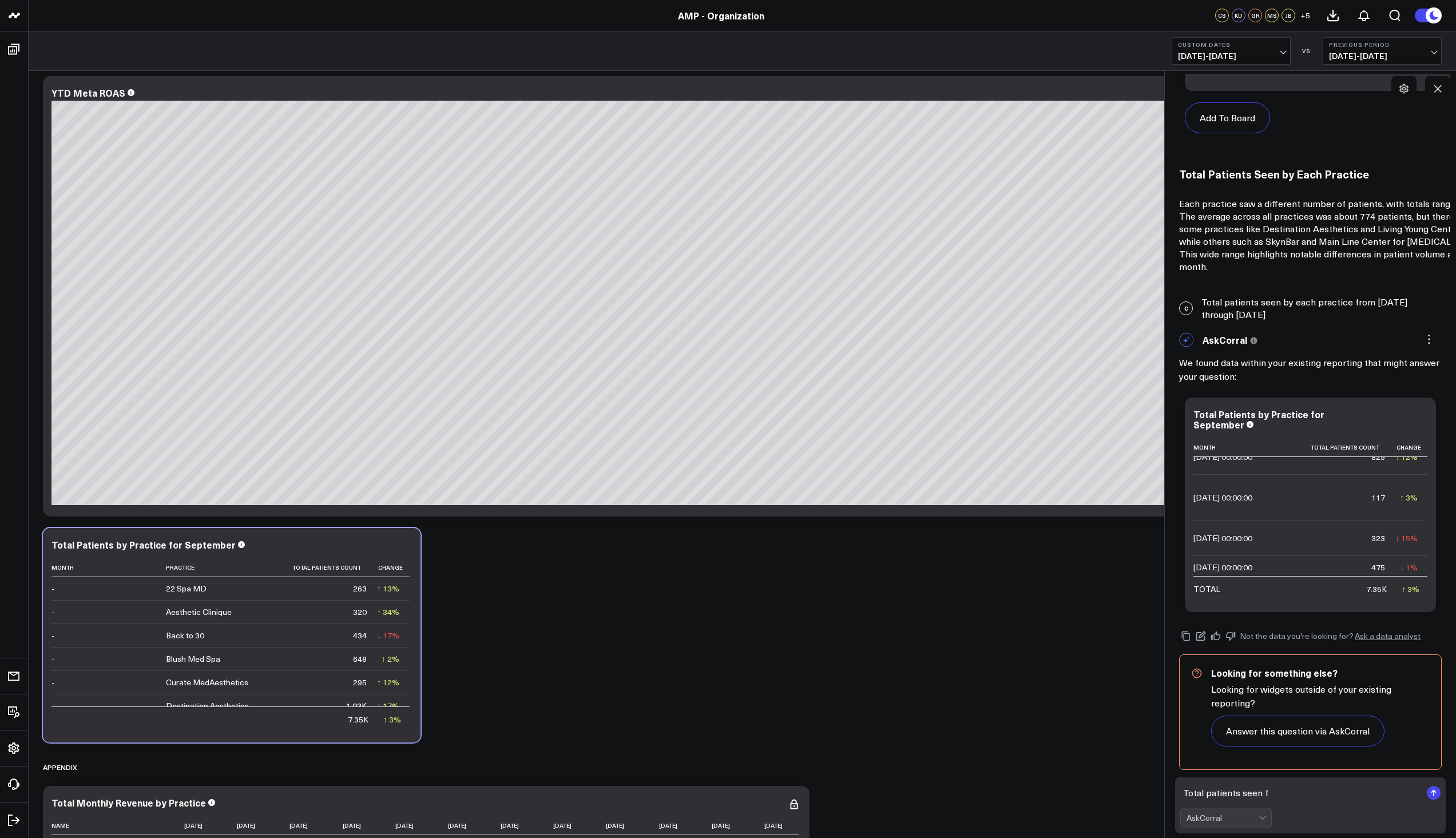
scroll to position [682, 0]
type textarea "Total patients seen from 9/17 through 9/30 by practice"
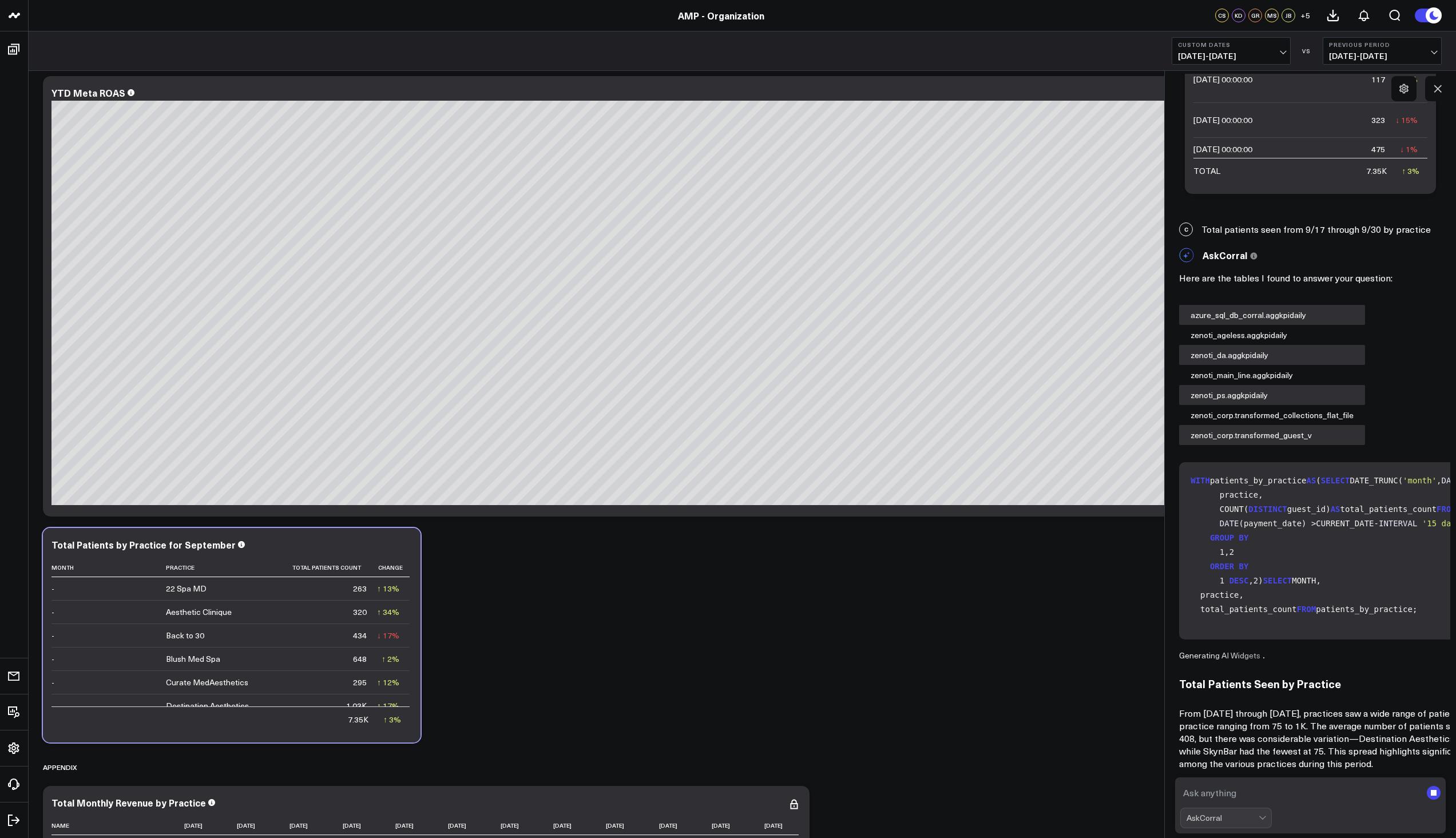
scroll to position [7138, 0]
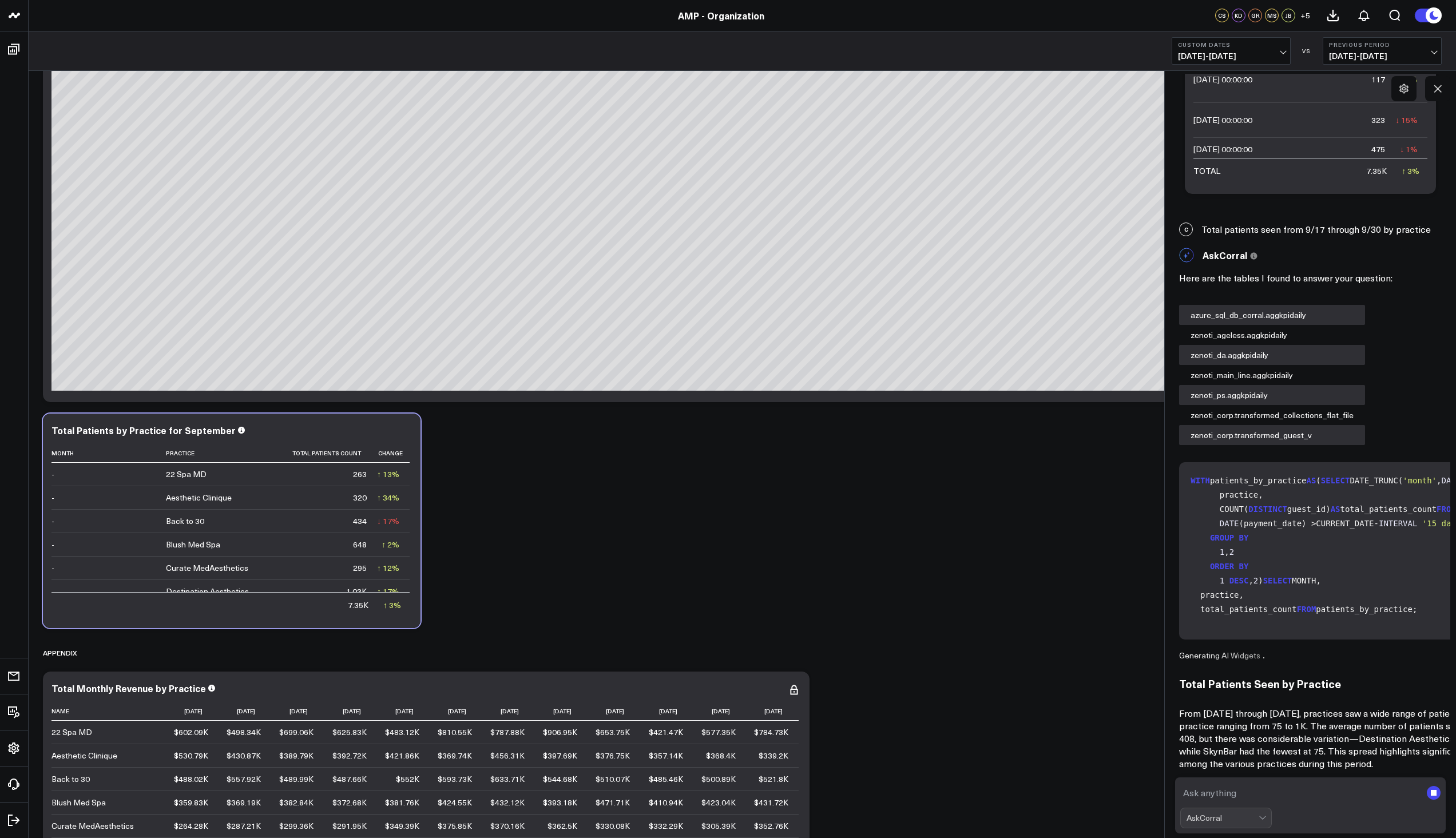
click at [1385, 743] on p "From [DATE] through [DATE], practices saw a wide range of patient volumes, with…" at bounding box center [1379, 738] width 399 height 63
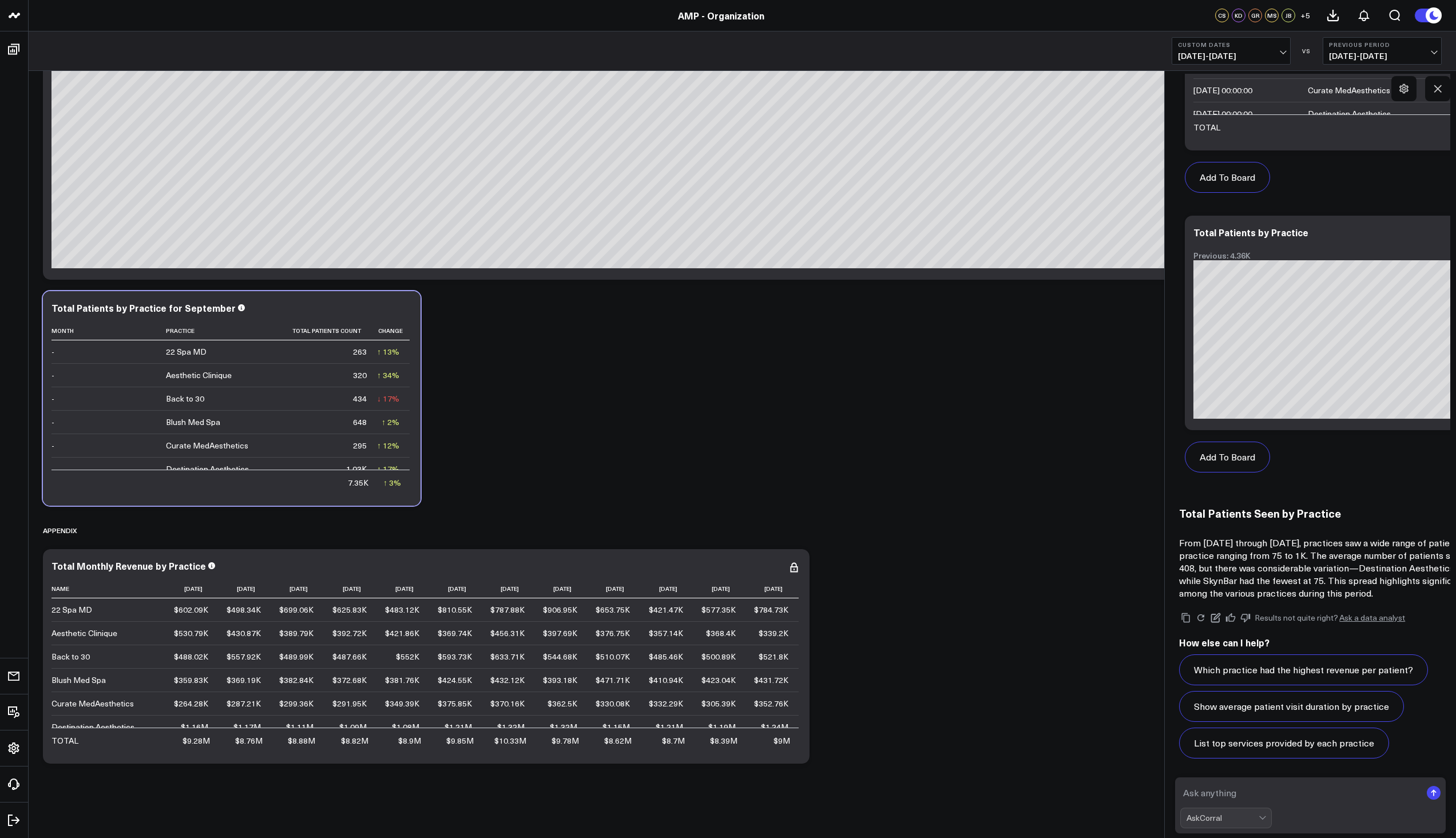
scroll to position [0, 0]
